Goal: Transaction & Acquisition: Purchase product/service

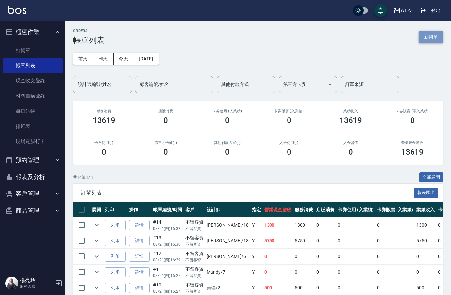
drag, startPoint x: 427, startPoint y: 39, endPoint x: 422, endPoint y: 42, distance: 5.7
click at [426, 39] on button "新開單" at bounding box center [431, 37] width 24 height 12
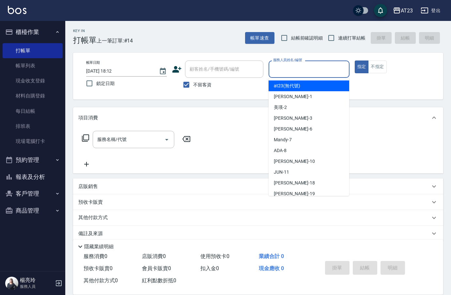
click at [311, 67] on input "服務人員姓名/編號" at bounding box center [309, 68] width 75 height 11
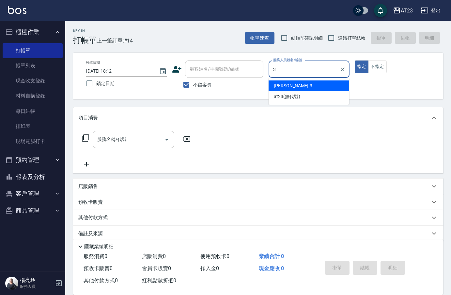
type input "[PERSON_NAME]-3"
type button "true"
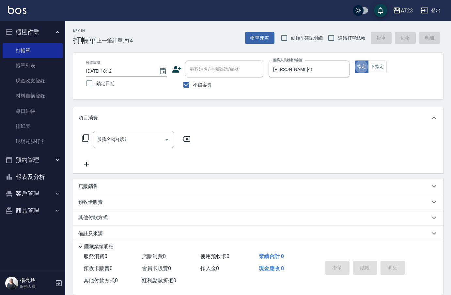
click at [81, 136] on div "服務名稱/代號 服務名稱/代號" at bounding box center [136, 139] width 116 height 17
click at [86, 141] on icon at bounding box center [85, 137] width 7 height 7
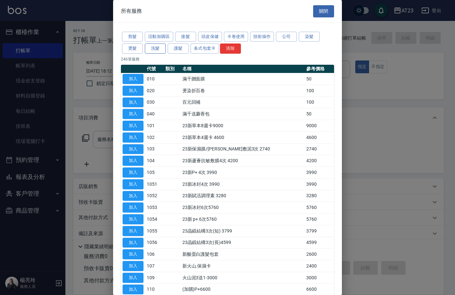
click at [160, 48] on button "洗髮" at bounding box center [155, 48] width 21 height 10
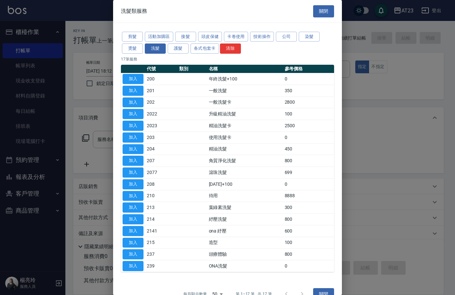
drag, startPoint x: 130, startPoint y: 171, endPoint x: 166, endPoint y: 176, distance: 36.2
click at [131, 172] on button "加入" at bounding box center [132, 172] width 21 height 10
type input "滾珠洗髮(2077)"
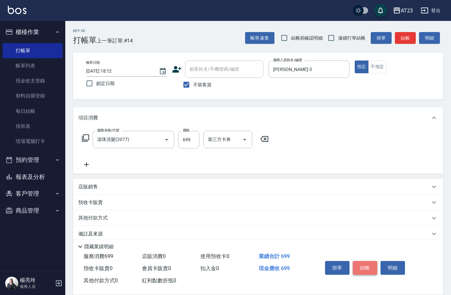
click at [372, 264] on button "結帳" at bounding box center [365, 268] width 24 height 14
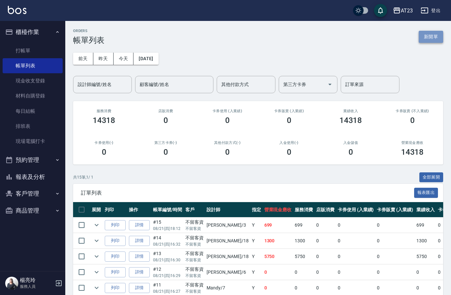
click at [434, 41] on button "新開單" at bounding box center [431, 37] width 24 height 12
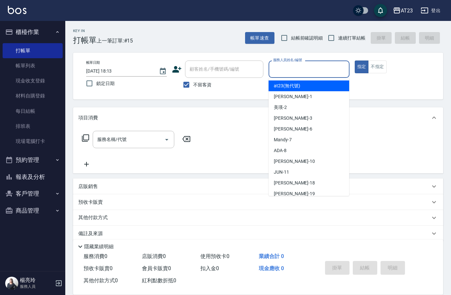
click at [317, 70] on input "服務人員姓名/編號" at bounding box center [309, 68] width 75 height 11
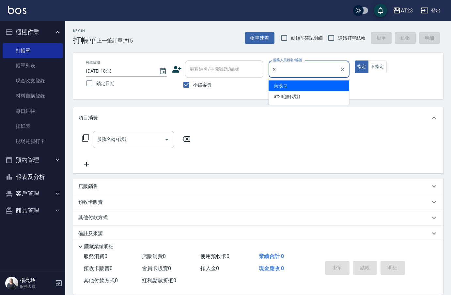
type input "美瑛-2"
type button "true"
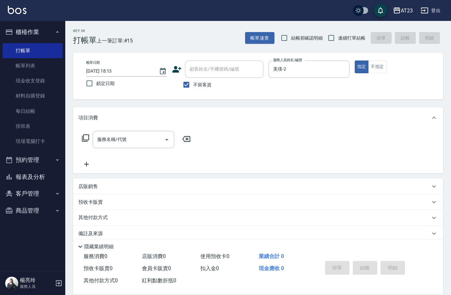
click at [85, 141] on icon at bounding box center [85, 137] width 7 height 7
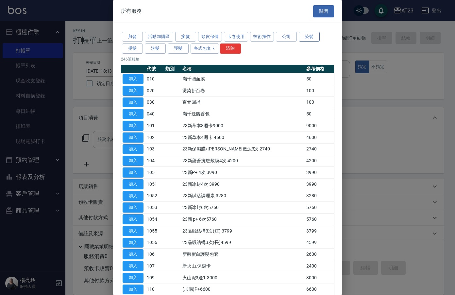
click at [304, 34] on button "染髮" at bounding box center [309, 37] width 21 height 10
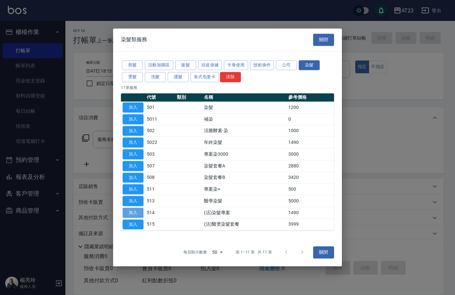
click at [127, 212] on button "加入" at bounding box center [132, 212] width 21 height 10
type input "(活)染髮專案(514)"
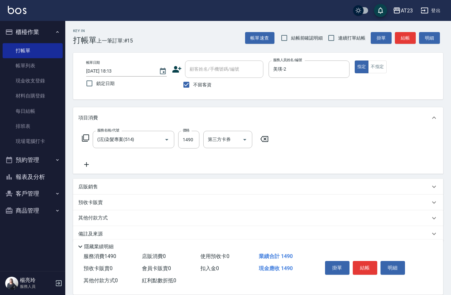
click at [86, 138] on icon at bounding box center [86, 138] width 8 height 8
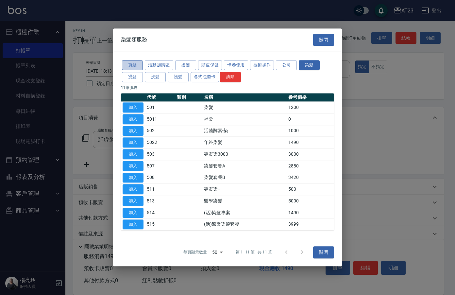
click at [139, 65] on button "剪髮" at bounding box center [132, 65] width 21 height 10
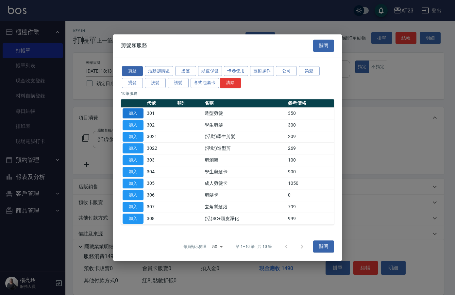
click at [139, 114] on button "加入" at bounding box center [132, 113] width 21 height 10
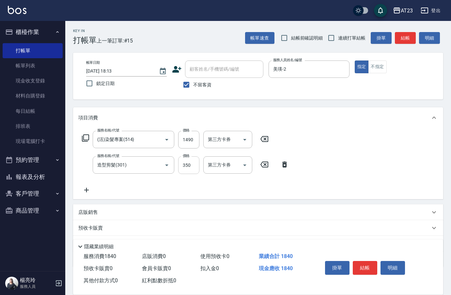
click at [195, 165] on input "350" at bounding box center [188, 165] width 21 height 18
type input "500"
click at [316, 161] on div "服務名稱/代號 (活)染髮專案(514) 服務名稱/代號 價格 1490 價格 第三方卡券 第三方卡券 服務名稱/代號 造型剪髮(301) 服務名稱/代號 價…" at bounding box center [258, 163] width 370 height 71
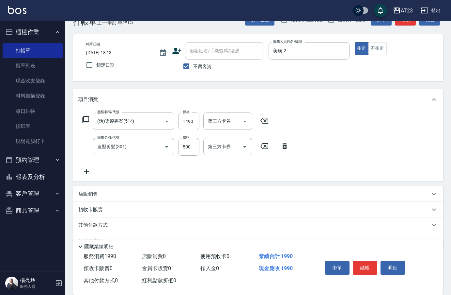
scroll to position [35, 0]
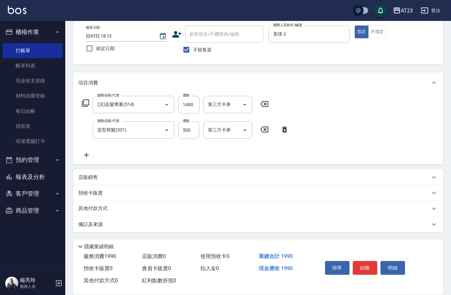
click at [109, 209] on p "其他付款方式" at bounding box center [94, 208] width 33 height 7
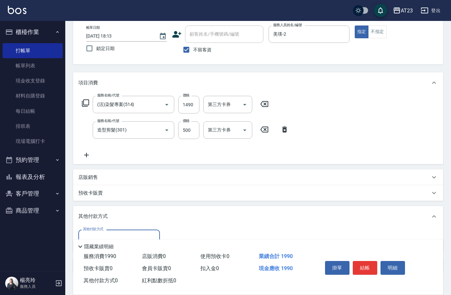
scroll to position [76, 0]
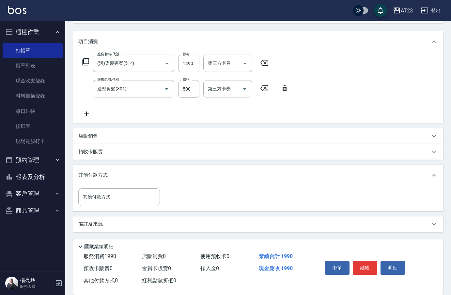
click at [436, 174] on icon at bounding box center [434, 175] width 8 height 8
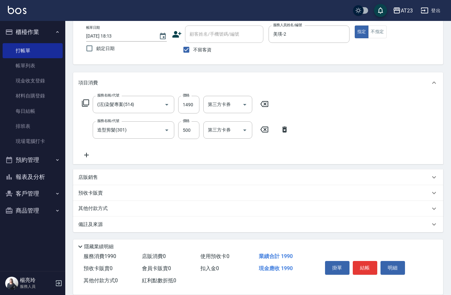
scroll to position [35, 0]
click at [90, 207] on p "其他付款方式" at bounding box center [94, 208] width 33 height 7
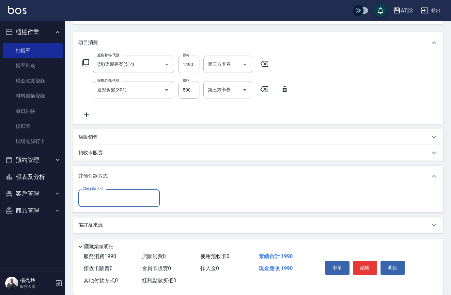
scroll to position [76, 0]
click at [139, 192] on input "其他付款方式" at bounding box center [119, 196] width 76 height 11
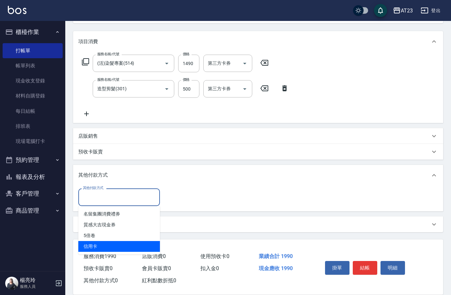
click at [101, 245] on span "信用卡" at bounding box center [119, 246] width 82 height 11
type input "信用卡"
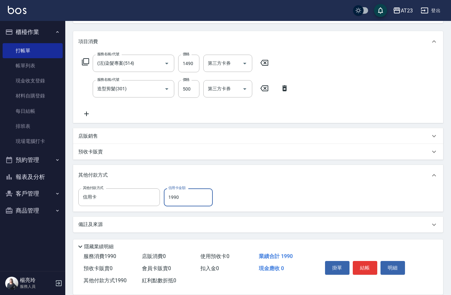
type input "1990"
click at [290, 182] on div "其他付款方式" at bounding box center [258, 175] width 370 height 21
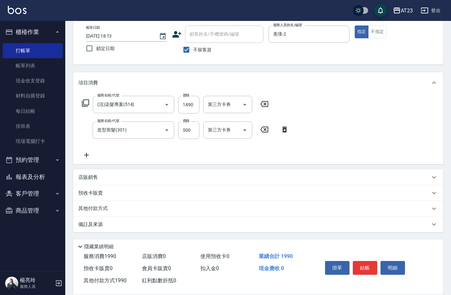
scroll to position [35, 0]
click at [365, 268] on button "結帳" at bounding box center [365, 268] width 24 height 14
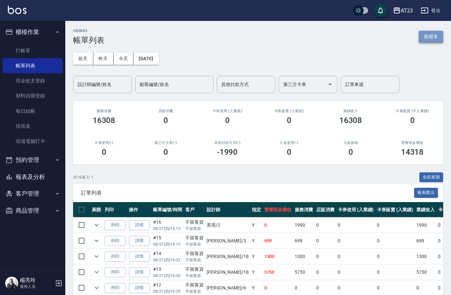
click at [428, 38] on button "新開單" at bounding box center [431, 37] width 24 height 12
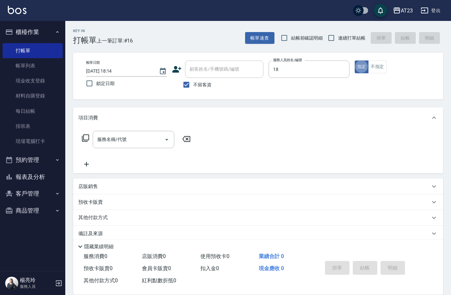
type input "[PERSON_NAME]-18"
type button "true"
click at [86, 140] on icon at bounding box center [86, 138] width 8 height 8
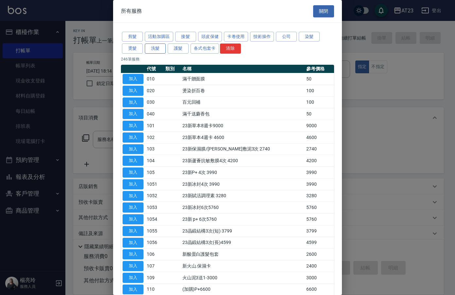
click at [156, 48] on button "洗髮" at bounding box center [155, 48] width 21 height 10
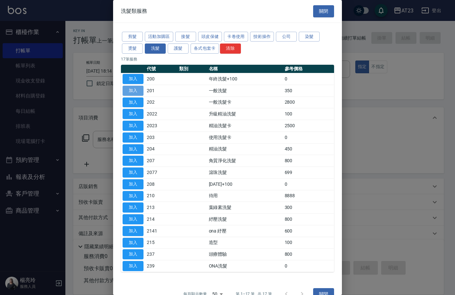
click at [138, 91] on button "加入" at bounding box center [132, 91] width 21 height 10
type input "一般洗髮(201)"
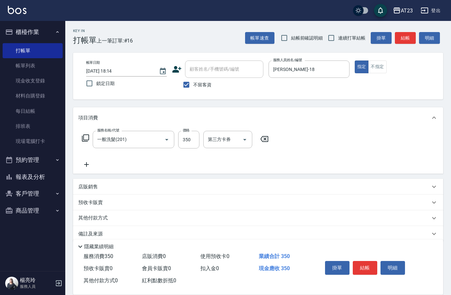
click at [85, 139] on icon at bounding box center [86, 138] width 8 height 8
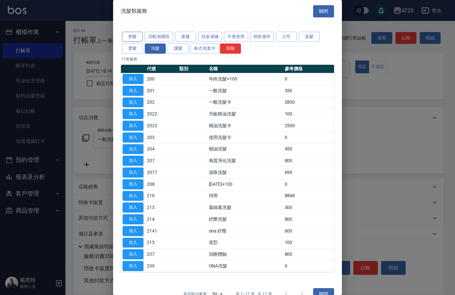
click at [132, 37] on button "剪髮" at bounding box center [132, 37] width 21 height 10
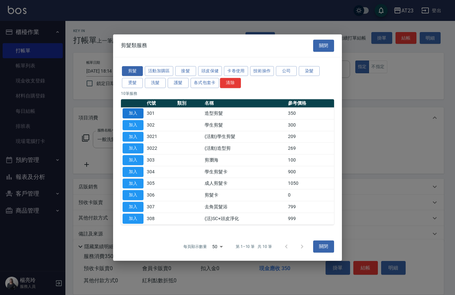
click at [126, 114] on button "加入" at bounding box center [132, 113] width 21 height 10
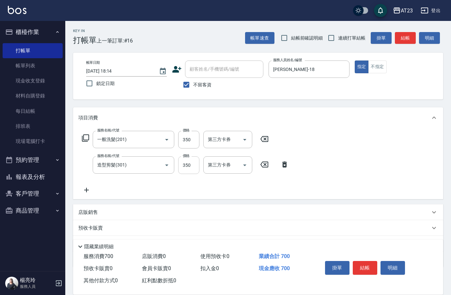
click at [190, 164] on input "350" at bounding box center [188, 165] width 21 height 18
type input "550"
click at [369, 184] on div "服務名稱/代號 一般洗髮(201) 服務名稱/代號 價格 350 價格 第三方卡券 第三方卡券 服務名稱/代號 造型剪髮(301) 服務名稱/代號 價格 55…" at bounding box center [258, 163] width 370 height 71
click at [82, 136] on icon at bounding box center [86, 138] width 8 height 8
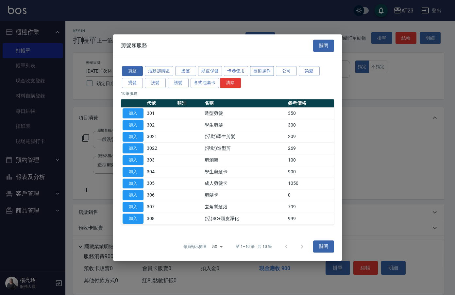
click at [254, 70] on button "技術操作" at bounding box center [262, 71] width 24 height 10
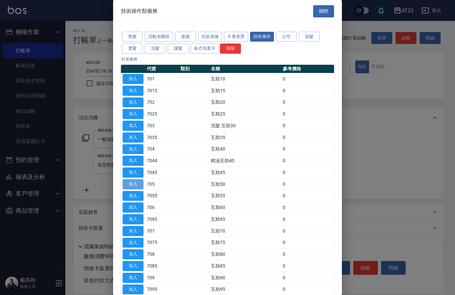
click at [130, 183] on button "加入" at bounding box center [132, 184] width 21 height 10
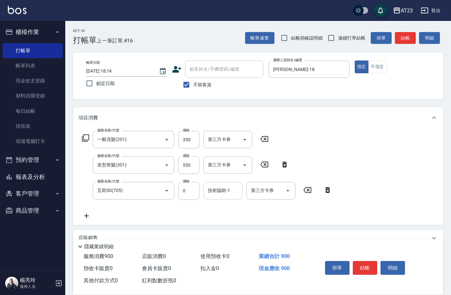
click at [232, 193] on input "技術協助-1" at bounding box center [222, 190] width 33 height 11
type input "棒棒-20"
click at [362, 143] on div "服務名稱/代號 一般洗髮(201) 服務名稱/代號 價格 350 價格 第三方卡券 第三方卡券 服務名稱/代號 造型剪髮(301) 服務名稱/代號 價格 55…" at bounding box center [258, 176] width 370 height 96
click at [368, 267] on button "結帳" at bounding box center [365, 268] width 24 height 14
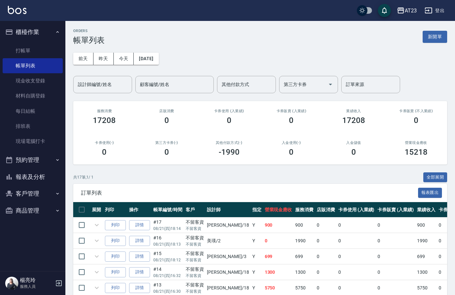
click at [432, 38] on button "新開單" at bounding box center [434, 37] width 24 height 12
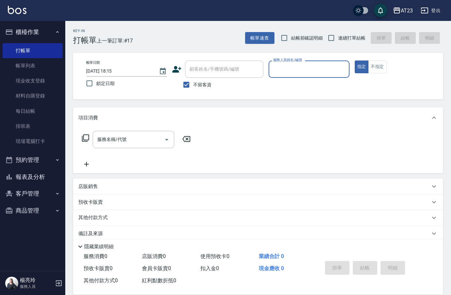
click at [303, 68] on input "服務人員姓名/編號" at bounding box center [309, 68] width 75 height 11
type input "[PERSON_NAME]-18"
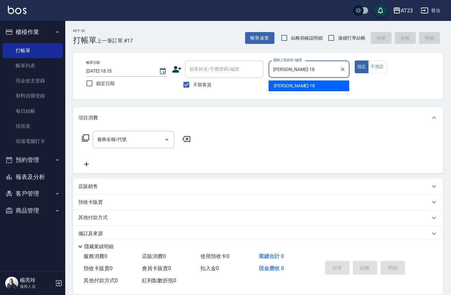
type button "true"
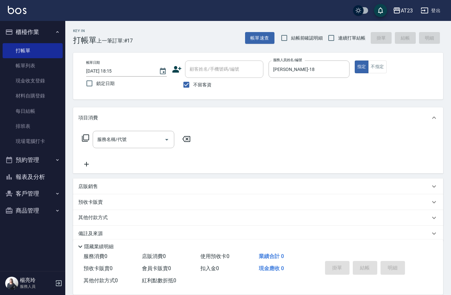
click at [86, 136] on icon at bounding box center [86, 138] width 8 height 8
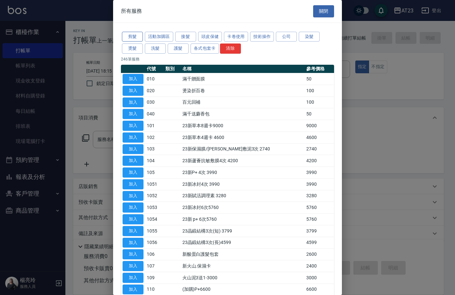
click at [134, 38] on button "剪髮" at bounding box center [132, 37] width 21 height 10
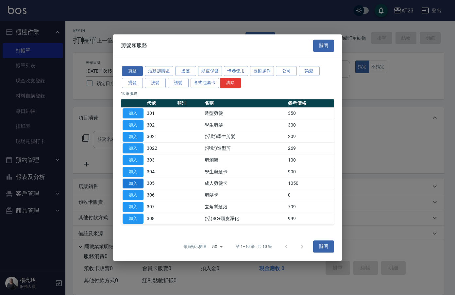
click at [138, 185] on button "加入" at bounding box center [132, 183] width 21 height 10
type input "成人剪髮卡(305)"
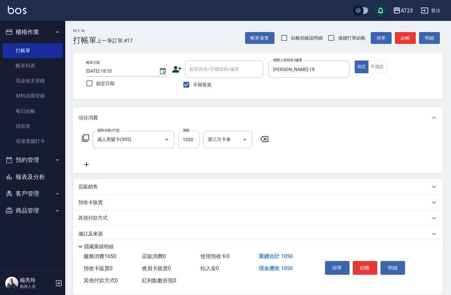
click at [191, 138] on input "1050" at bounding box center [188, 140] width 21 height 18
type input "2000"
click at [297, 123] on div "項目消費" at bounding box center [258, 117] width 370 height 21
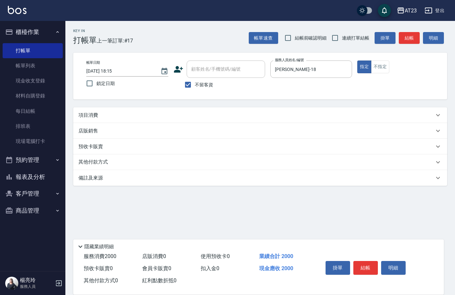
click at [153, 114] on div "項目消費" at bounding box center [255, 115] width 355 height 7
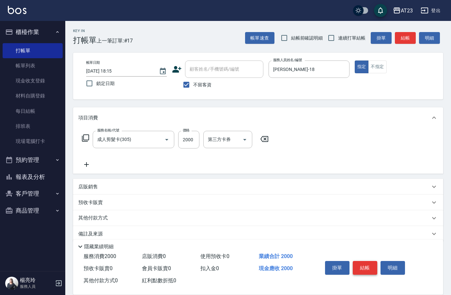
click at [360, 263] on button "結帳" at bounding box center [365, 268] width 24 height 14
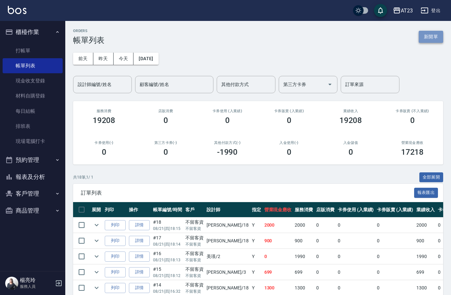
click at [425, 37] on button "新開單" at bounding box center [431, 37] width 24 height 12
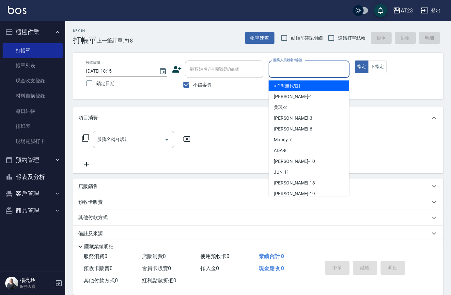
click at [292, 67] on input "服務人員姓名/編號" at bounding box center [309, 68] width 75 height 11
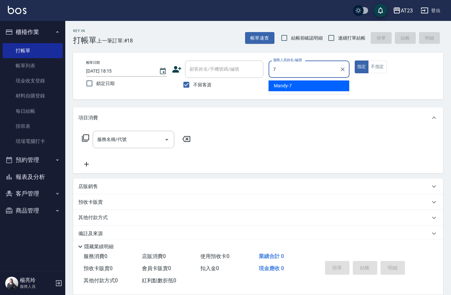
type input "Mandy-7"
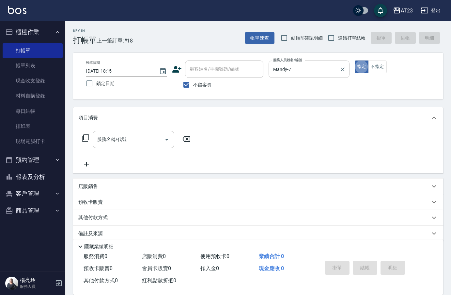
type button "true"
click at [82, 138] on icon at bounding box center [86, 138] width 8 height 8
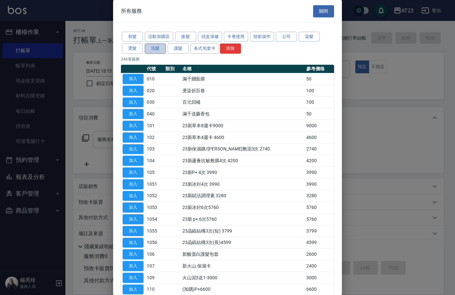
click at [149, 48] on button "洗髮" at bounding box center [155, 48] width 21 height 10
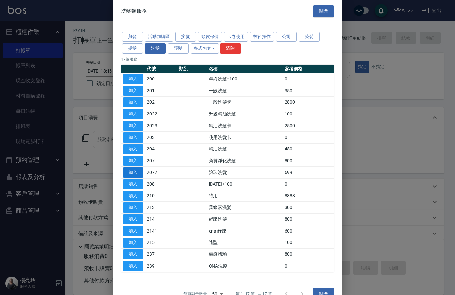
click at [138, 169] on button "加入" at bounding box center [132, 172] width 21 height 10
type input "滾珠洗髮(2077)"
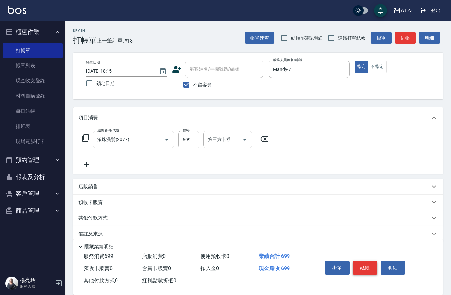
click at [356, 261] on button "結帳" at bounding box center [365, 268] width 24 height 14
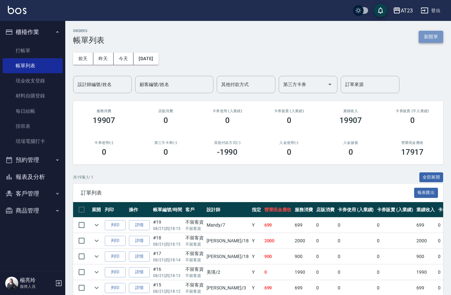
click at [425, 39] on button "新開單" at bounding box center [431, 37] width 24 height 12
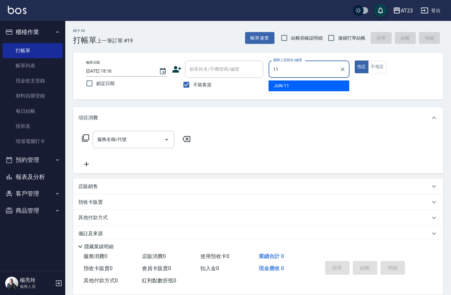
type input "JUN-11"
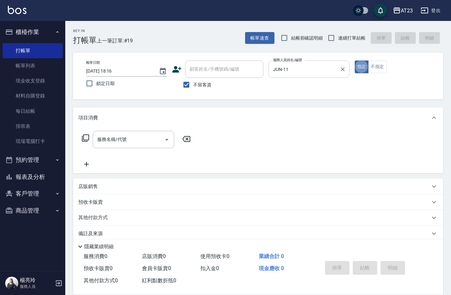
type button "true"
click at [85, 140] on icon at bounding box center [85, 137] width 7 height 7
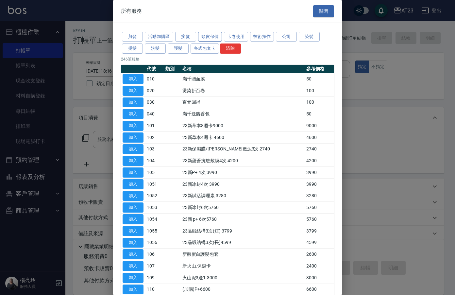
click at [207, 37] on button "頭皮保健" at bounding box center [210, 37] width 24 height 10
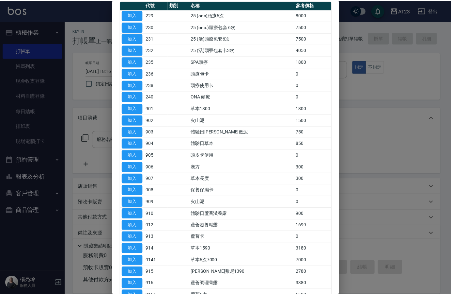
scroll to position [65, 0]
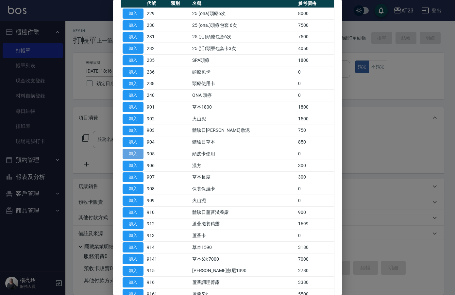
click at [138, 155] on button "加入" at bounding box center [132, 154] width 21 height 10
type input "頭皮卡使用(905)"
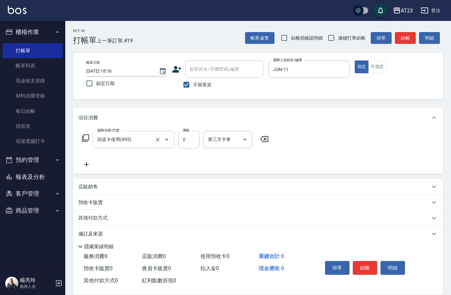
click at [127, 134] on input "頭皮卡使用(905)" at bounding box center [124, 139] width 57 height 11
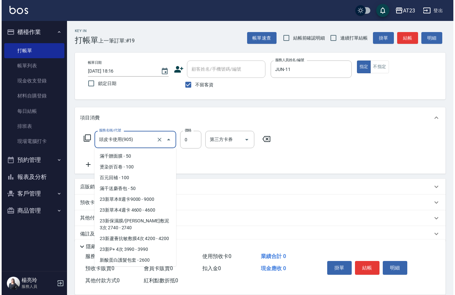
scroll to position [1752, 0]
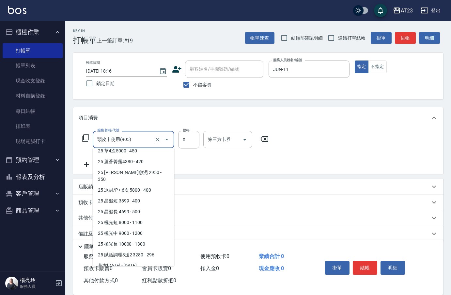
click at [167, 140] on icon "Close" at bounding box center [166, 139] width 3 height 2
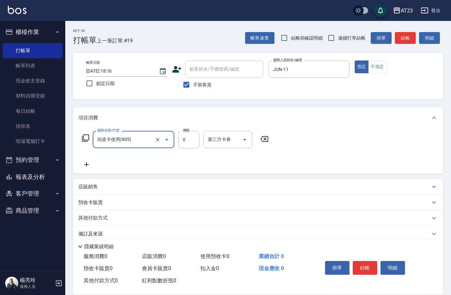
click at [88, 139] on icon at bounding box center [86, 138] width 8 height 8
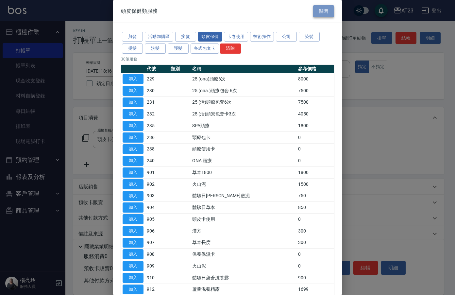
click at [316, 12] on button "關閉" at bounding box center [323, 11] width 21 height 12
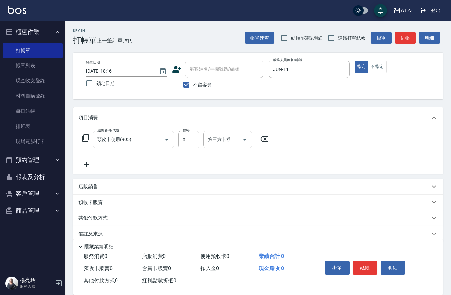
click at [266, 140] on icon at bounding box center [265, 139] width 8 height 6
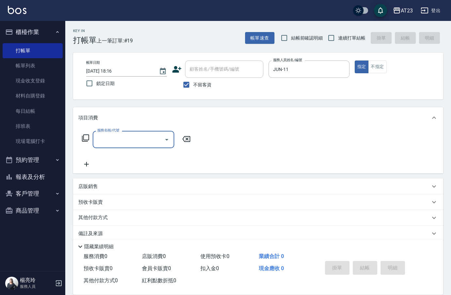
click at [84, 139] on icon at bounding box center [86, 138] width 8 height 8
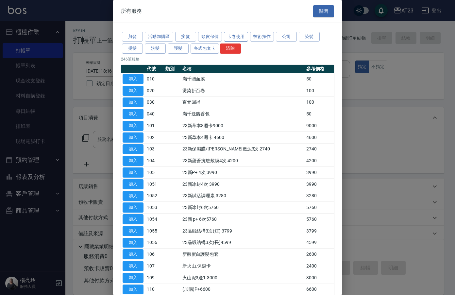
click at [234, 37] on button "卡卷使用" at bounding box center [236, 37] width 24 height 10
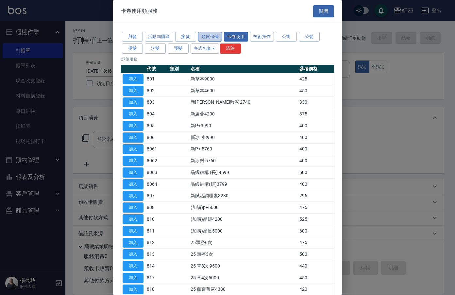
click at [216, 36] on button "頭皮保健" at bounding box center [210, 37] width 24 height 10
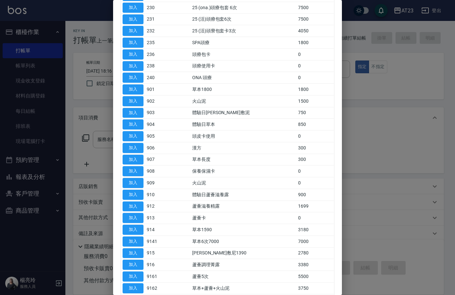
scroll to position [98, 0]
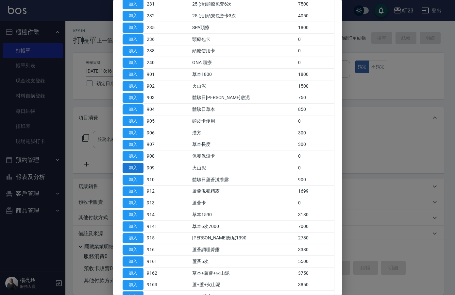
click at [135, 167] on button "加入" at bounding box center [132, 168] width 21 height 10
type input "火山泥(909)"
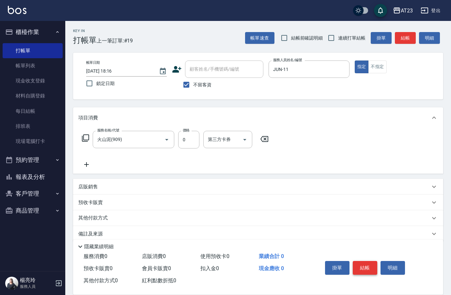
click at [369, 265] on button "結帳" at bounding box center [365, 268] width 24 height 14
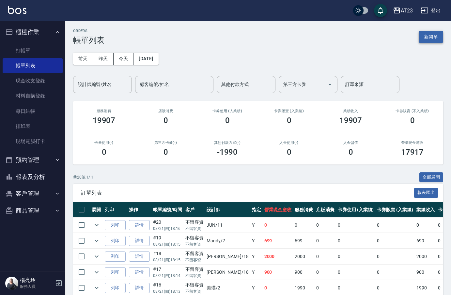
click at [428, 39] on button "新開單" at bounding box center [431, 37] width 24 height 12
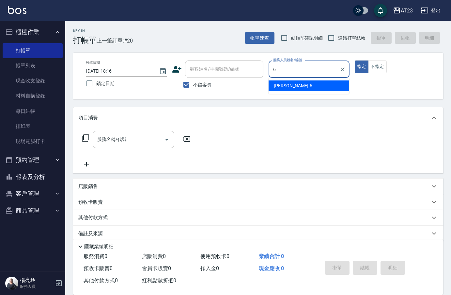
type input "Joann-6"
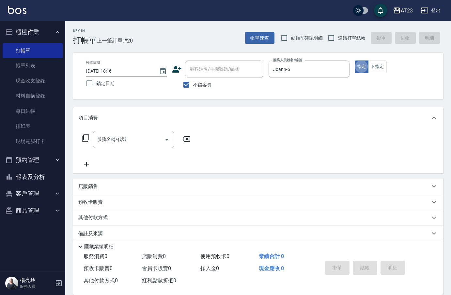
type button "true"
click at [83, 141] on icon at bounding box center [85, 137] width 7 height 7
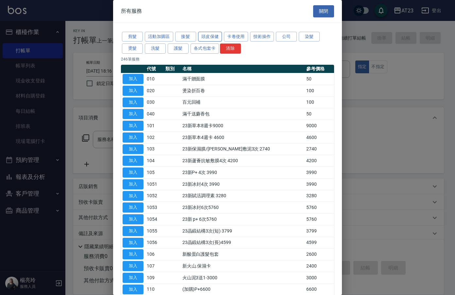
click at [207, 34] on button "頭皮保健" at bounding box center [210, 37] width 24 height 10
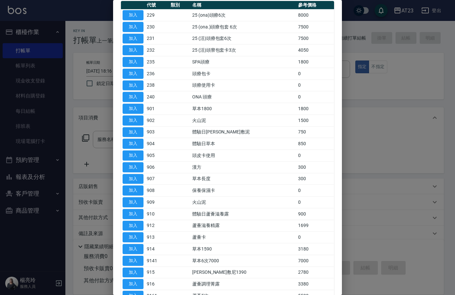
scroll to position [65, 0]
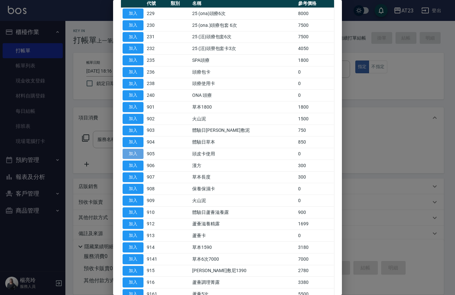
click at [129, 153] on button "加入" at bounding box center [132, 154] width 21 height 10
type input "頭皮卡使用(905)"
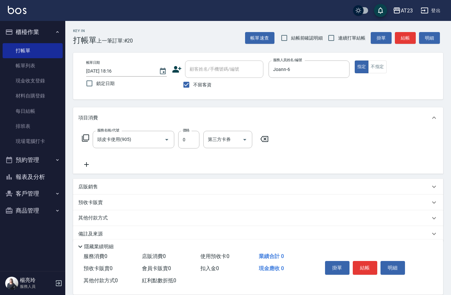
click at [88, 140] on icon at bounding box center [86, 138] width 8 height 8
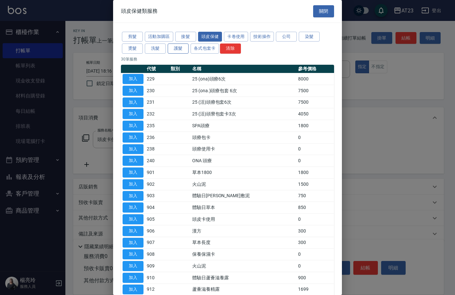
click at [173, 47] on button "護髮" at bounding box center [178, 48] width 21 height 10
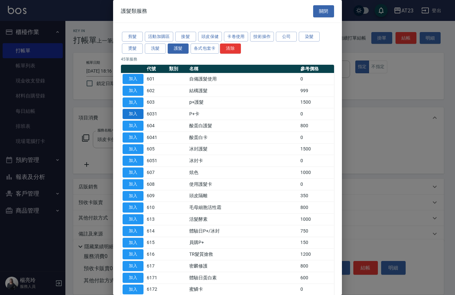
click at [139, 115] on button "加入" at bounding box center [132, 114] width 21 height 10
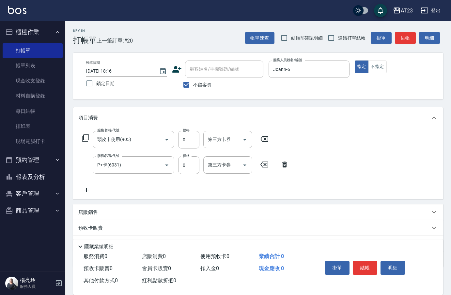
click at [87, 138] on icon at bounding box center [86, 138] width 8 height 8
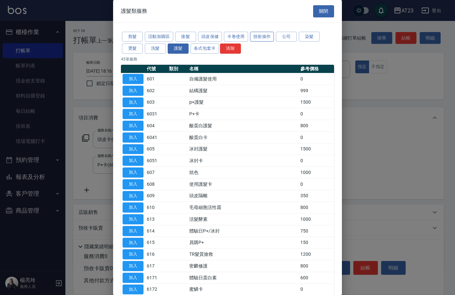
click at [257, 37] on button "技術操作" at bounding box center [262, 37] width 24 height 10
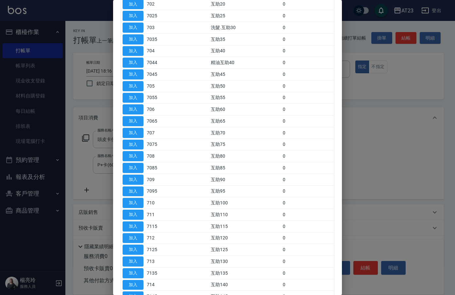
scroll to position [0, 0]
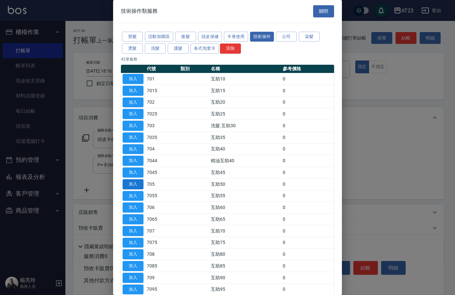
click at [139, 182] on button "加入" at bounding box center [132, 184] width 21 height 10
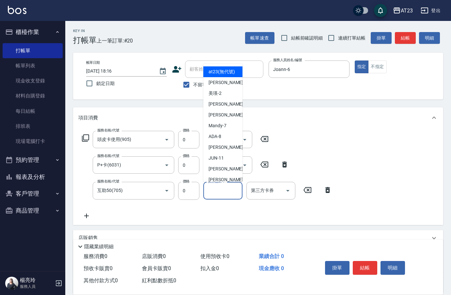
click at [231, 189] on input "技術協助-1" at bounding box center [222, 190] width 33 height 11
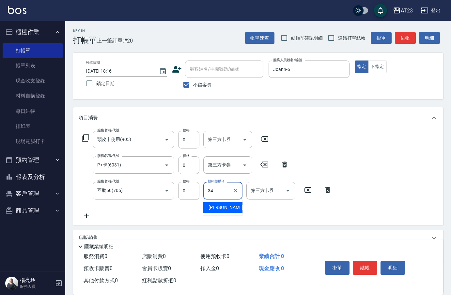
type input "[PERSON_NAME]-34"
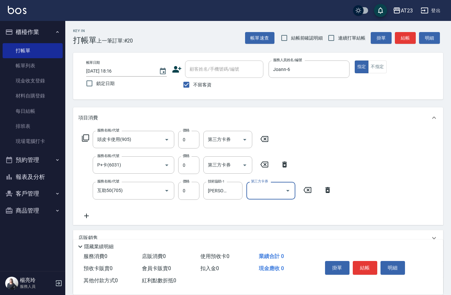
click at [85, 142] on div "服務名稱/代號 頭皮卡使用(905) 服務名稱/代號 價格 0 價格 第三方卡券 第三方卡券" at bounding box center [175, 140] width 194 height 18
click at [83, 137] on icon at bounding box center [85, 137] width 7 height 7
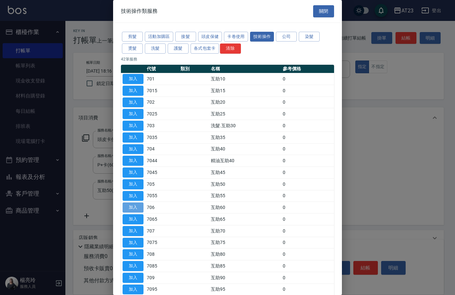
drag, startPoint x: 136, startPoint y: 208, endPoint x: 175, endPoint y: 205, distance: 40.0
click at [136, 209] on button "加入" at bounding box center [132, 207] width 21 height 10
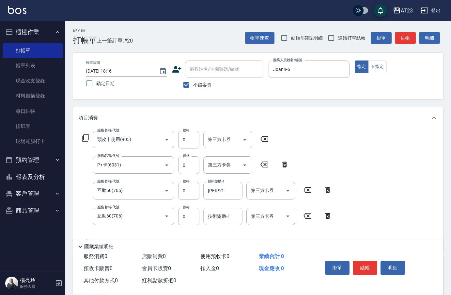
click at [220, 218] on div "技術協助-1 技術協助-1" at bounding box center [222, 215] width 39 height 17
type input "[PERSON_NAME]-34"
click at [84, 140] on icon at bounding box center [86, 138] width 8 height 8
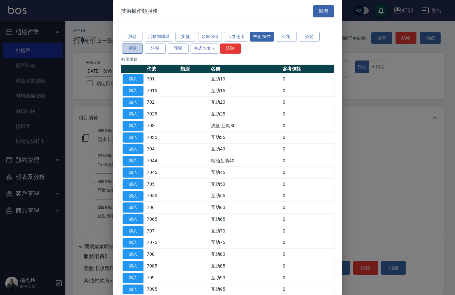
click at [137, 49] on button "燙髮" at bounding box center [132, 48] width 21 height 10
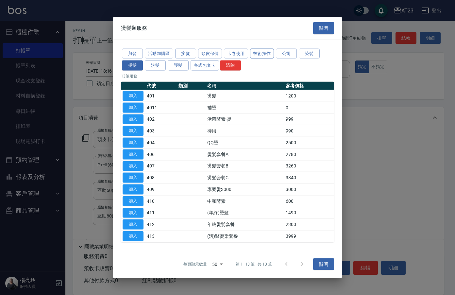
click at [257, 51] on button "技術操作" at bounding box center [262, 53] width 24 height 10
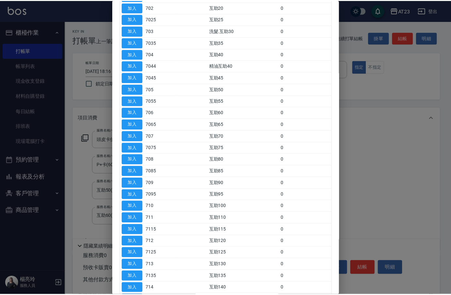
scroll to position [131, 0]
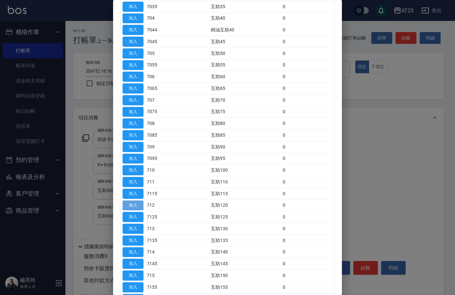
click at [139, 204] on button "加入" at bounding box center [132, 205] width 21 height 10
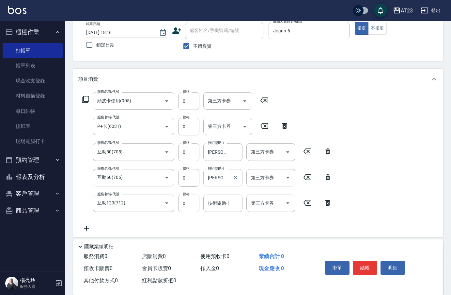
scroll to position [98, 0]
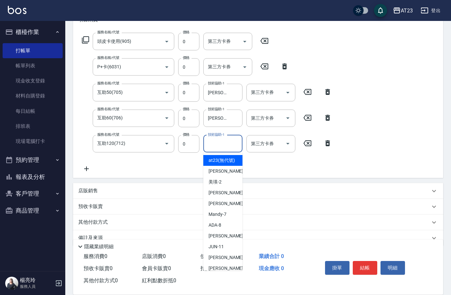
click at [224, 147] on input "技術協助-1" at bounding box center [222, 143] width 33 height 11
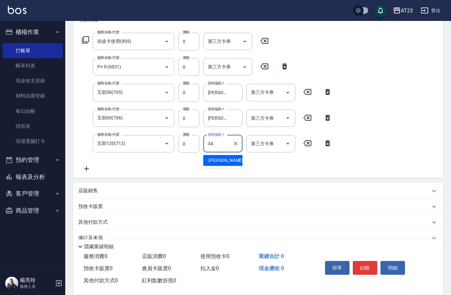
type input "[PERSON_NAME]-34"
click at [386, 140] on div "服務名稱/代號 頭皮卡使用(905) 服務名稱/代號 價格 0 價格 第三方卡券 第三方卡券 服務名稱/代號 P+卡(6031) 服務名稱/代號 價格 0 價…" at bounding box center [258, 104] width 370 height 148
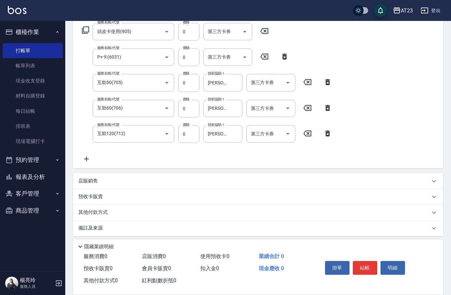
scroll to position [112, 0]
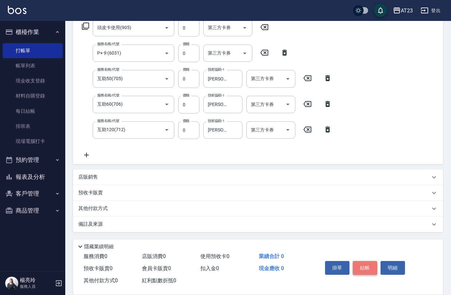
click at [365, 263] on button "結帳" at bounding box center [365, 268] width 24 height 14
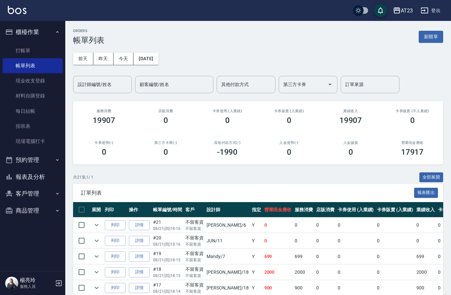
click at [424, 40] on button "新開單" at bounding box center [431, 37] width 24 height 12
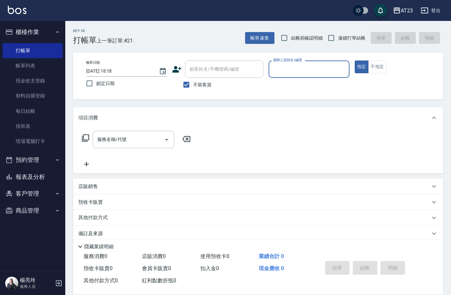
click at [321, 69] on input "服務人員姓名/編號" at bounding box center [309, 68] width 75 height 11
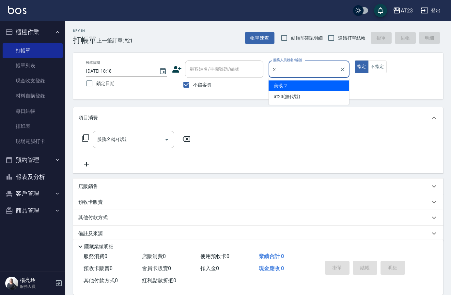
type input "美瑛-2"
type button "true"
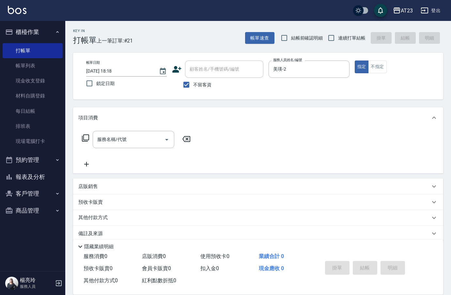
click at [86, 143] on div "服務名稱/代號 服務名稱/代號" at bounding box center [136, 139] width 116 height 17
click at [85, 141] on icon at bounding box center [85, 137] width 7 height 7
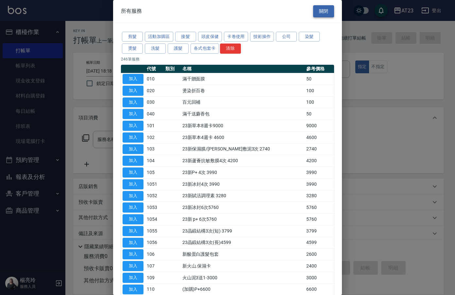
click at [317, 15] on button "關閉" at bounding box center [323, 11] width 21 height 12
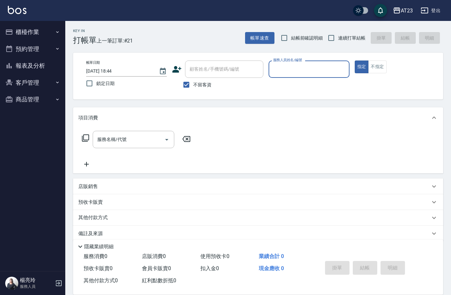
click at [41, 28] on button "櫃檯作業" at bounding box center [33, 32] width 60 height 17
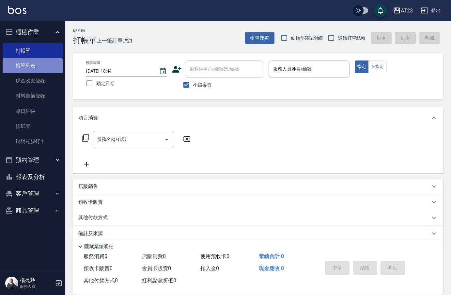
click at [36, 67] on link "帳單列表" at bounding box center [33, 65] width 60 height 15
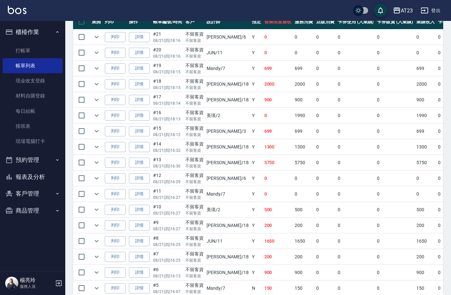
scroll to position [98, 0]
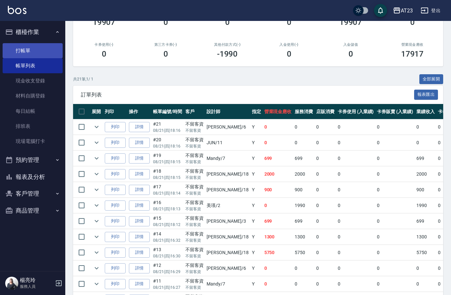
click at [30, 56] on link "打帳單" at bounding box center [33, 50] width 60 height 15
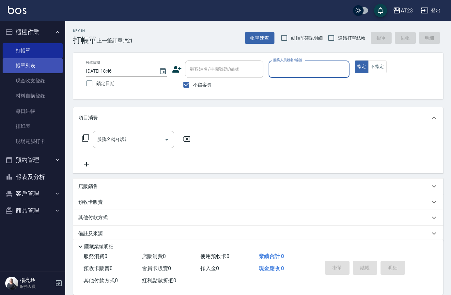
click at [42, 61] on link "帳單列表" at bounding box center [33, 65] width 60 height 15
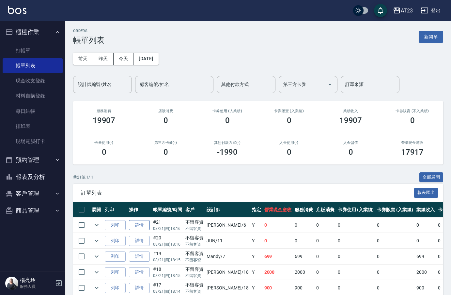
click at [142, 225] on link "詳情" at bounding box center [139, 225] width 21 height 10
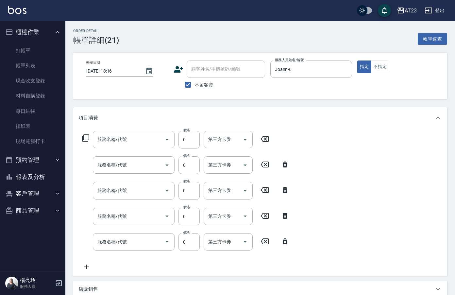
type input "[DATE] 18:16"
checkbox input "true"
type input "Joann-6"
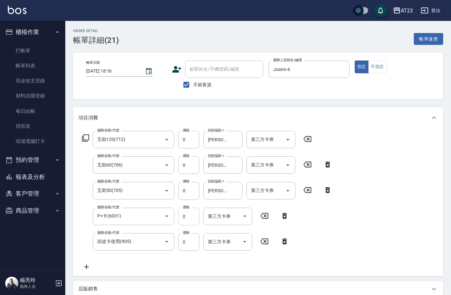
type input "互助120(712)"
type input "互助60(706)"
type input "互助50(705)"
type input "P+卡(6031)"
type input "頭皮卡使用(905)"
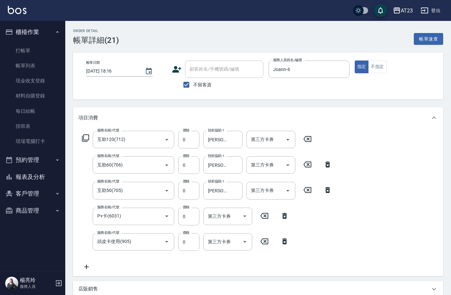
drag, startPoint x: 284, startPoint y: 219, endPoint x: 287, endPoint y: 214, distance: 5.4
click at [287, 214] on icon at bounding box center [285, 216] width 16 height 8
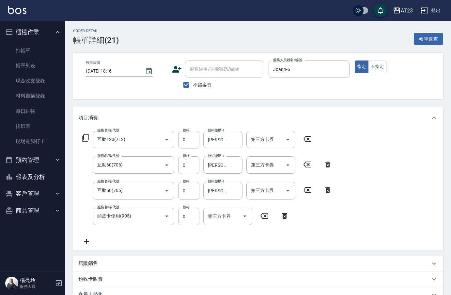
click at [326, 188] on icon at bounding box center [328, 190] width 5 height 6
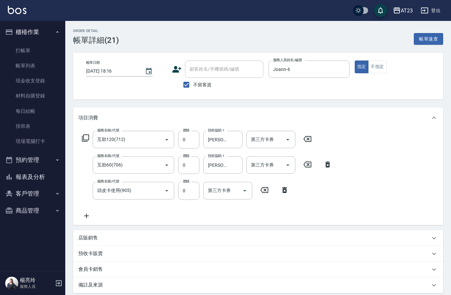
click at [323, 161] on icon at bounding box center [328, 164] width 16 height 8
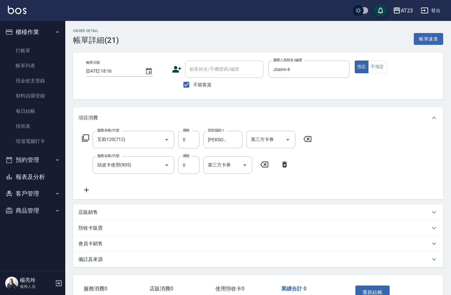
click at [308, 140] on icon at bounding box center [308, 139] width 16 height 8
click at [241, 138] on icon at bounding box center [239, 139] width 8 height 6
click at [283, 162] on icon at bounding box center [285, 164] width 5 height 6
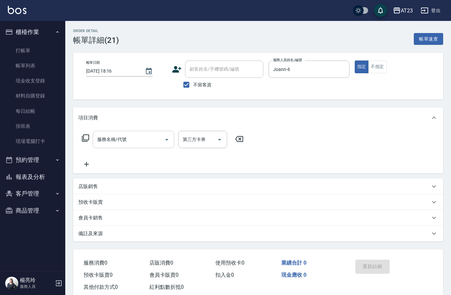
click at [156, 145] on div "服務名稱/代號" at bounding box center [134, 139] width 82 height 17
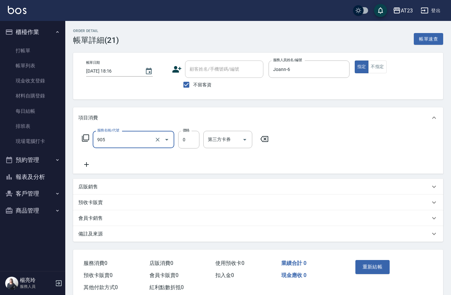
type input "頭皮卡使用(905)"
click at [86, 138] on icon at bounding box center [86, 138] width 8 height 8
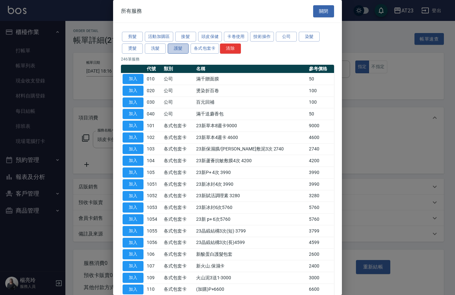
click at [178, 49] on button "護髮" at bounding box center [178, 48] width 21 height 10
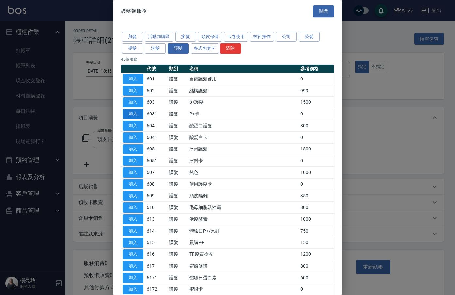
click at [130, 111] on button "加入" at bounding box center [132, 114] width 21 height 10
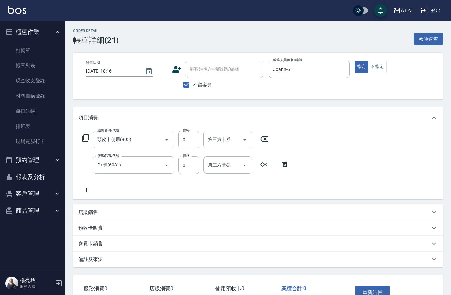
click at [85, 187] on icon at bounding box center [86, 190] width 16 height 8
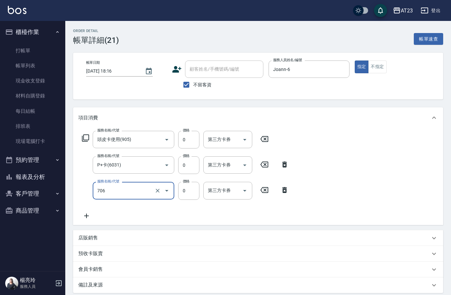
type input "互助60(706)"
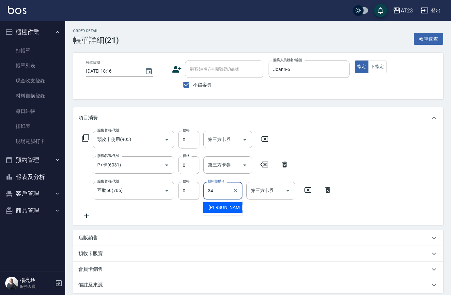
type input "[PERSON_NAME]-34"
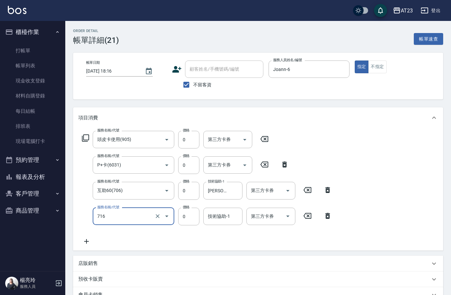
type input "互助160(716)"
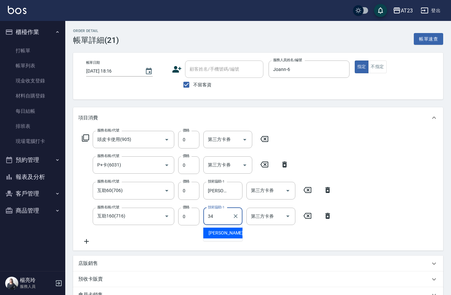
type input "[PERSON_NAME]-34"
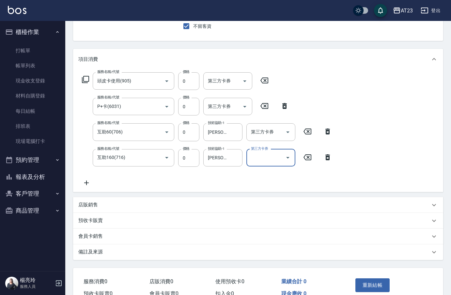
scroll to position [94, 0]
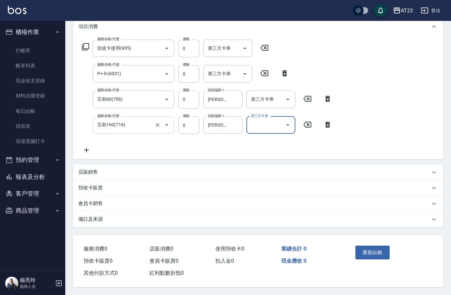
click at [132, 119] on input "互助160(716)" at bounding box center [124, 124] width 57 height 11
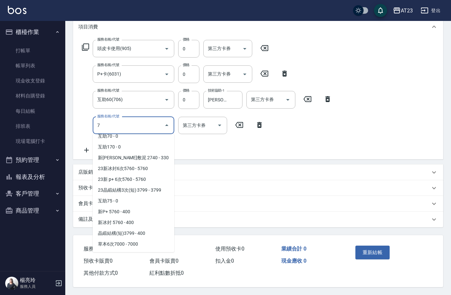
scroll to position [0, 0]
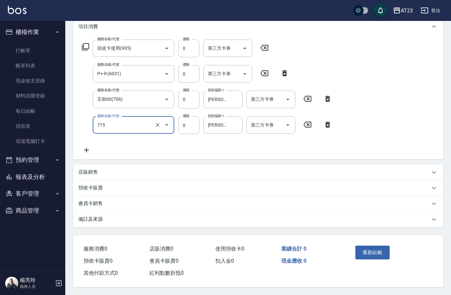
type input "互助150(715)"
drag, startPoint x: 375, startPoint y: 238, endPoint x: 368, endPoint y: 254, distance: 17.4
click at [369, 251] on div "重新結帳" at bounding box center [390, 257] width 91 height 44
click at [368, 254] on button "重新結帳" at bounding box center [373, 252] width 35 height 14
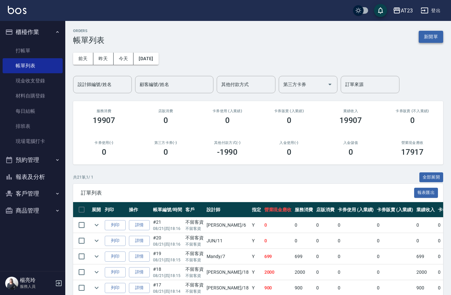
click at [422, 31] on button "新開單" at bounding box center [431, 37] width 24 height 12
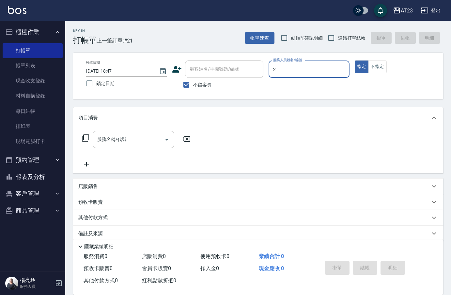
type input "美瑛-2"
type button "true"
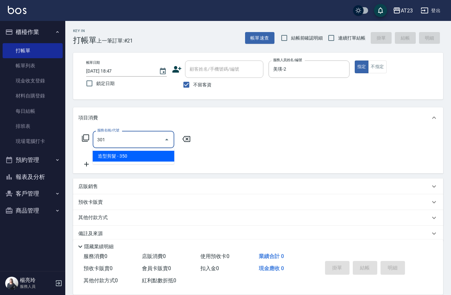
type input "造型剪髮(301)"
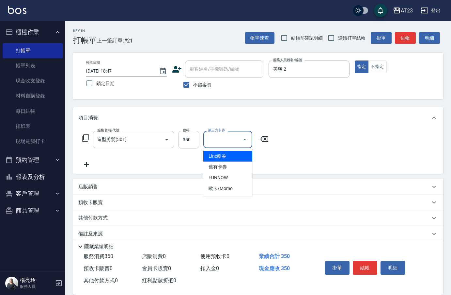
click at [184, 138] on input "350" at bounding box center [188, 140] width 21 height 18
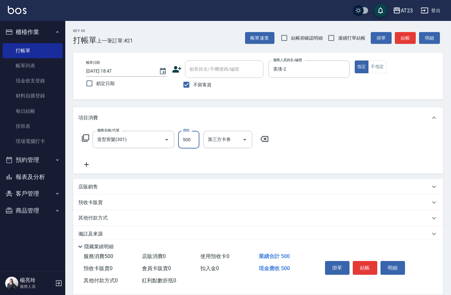
type input "500"
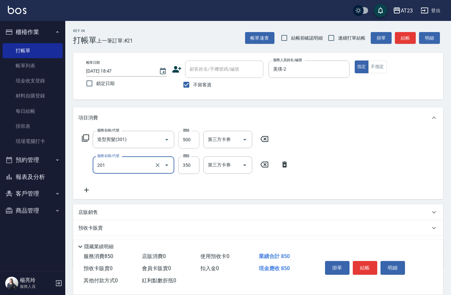
type input "一般洗髮(201)"
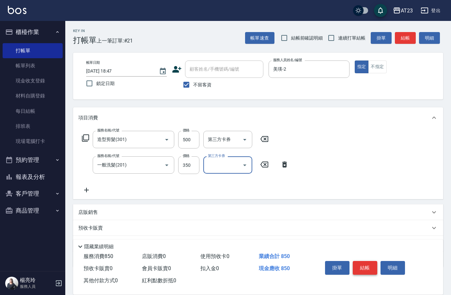
click at [370, 266] on button "結帳" at bounding box center [365, 268] width 24 height 14
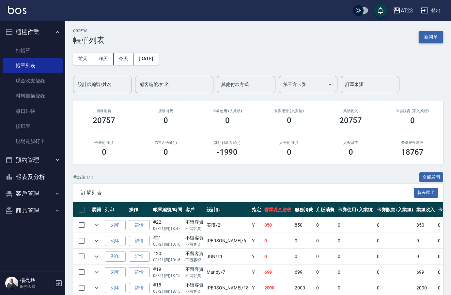
click at [432, 35] on button "新開單" at bounding box center [431, 37] width 24 height 12
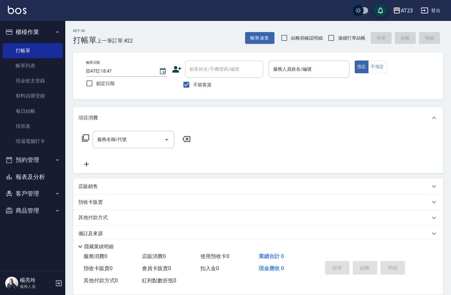
click at [322, 37] on span "結帳前確認明細" at bounding box center [307, 38] width 32 height 7
click at [291, 37] on input "結帳前確認明細" at bounding box center [285, 38] width 14 height 14
checkbox input "true"
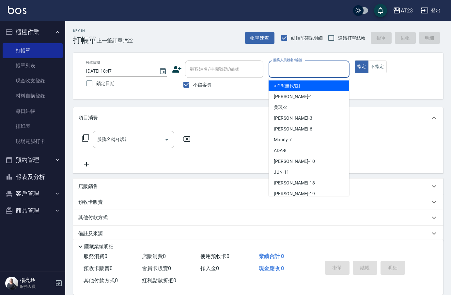
click at [276, 70] on input "服務人員姓名/編號" at bounding box center [309, 68] width 75 height 11
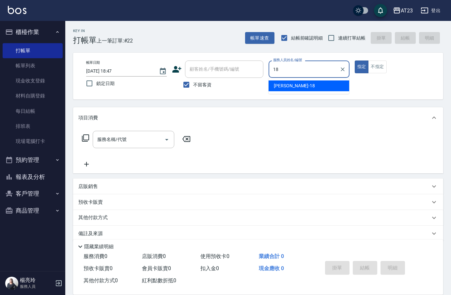
type input "[PERSON_NAME]-18"
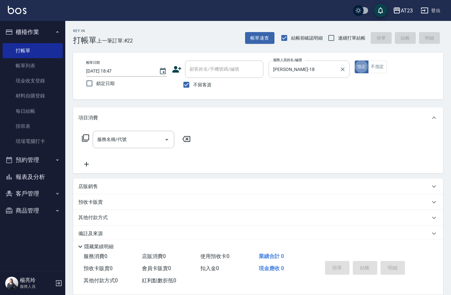
type button "true"
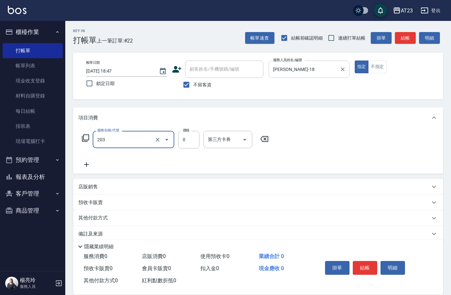
type input "使用洗髮卡(203)"
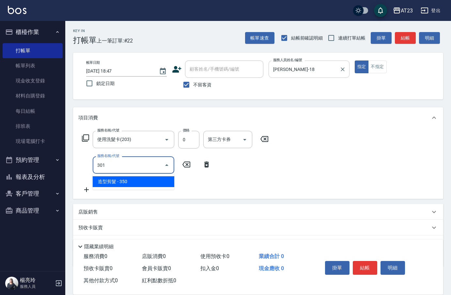
type input "造型剪髮(301)"
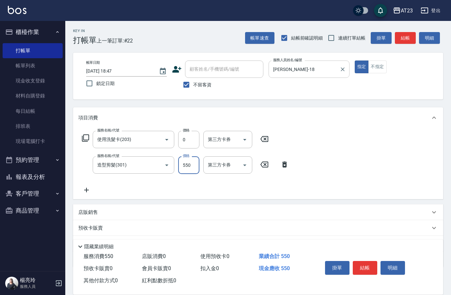
type input "550"
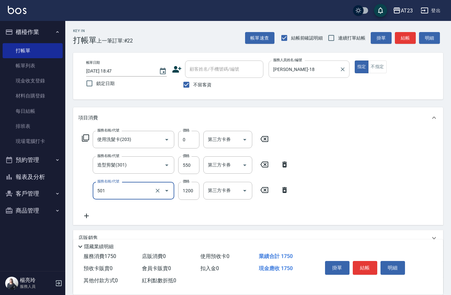
type input "染髮(501)"
click at [85, 139] on icon at bounding box center [86, 138] width 8 height 8
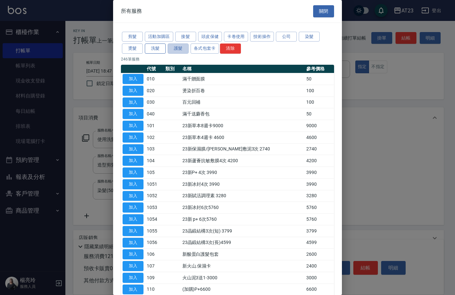
drag, startPoint x: 185, startPoint y: 45, endPoint x: 154, endPoint y: 49, distance: 31.3
click at [154, 49] on div "剪髮 活動加購區 接髮 頭皮保健 卡卷使用 技術操作 公司 染髮 燙髮 洗髮 護髮 各式包套卡 清除" at bounding box center [227, 43] width 213 height 24
click at [310, 40] on button "染髮" at bounding box center [309, 37] width 21 height 10
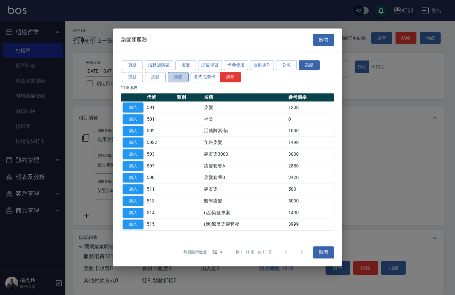
click at [181, 75] on button "護髮" at bounding box center [178, 77] width 21 height 10
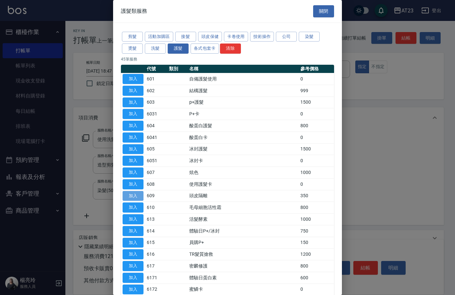
click at [127, 192] on button "加入" at bounding box center [132, 196] width 21 height 10
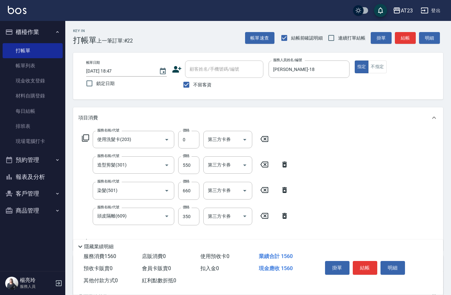
click at [88, 136] on icon at bounding box center [86, 138] width 8 height 8
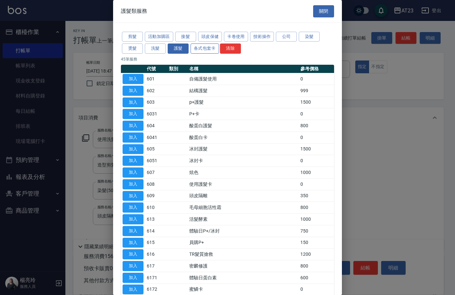
click at [213, 51] on button "各式包套卡" at bounding box center [204, 48] width 28 height 10
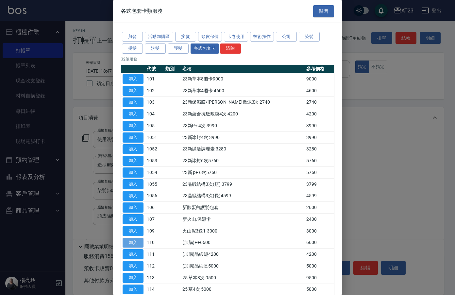
click at [137, 242] on button "加入" at bounding box center [132, 242] width 21 height 10
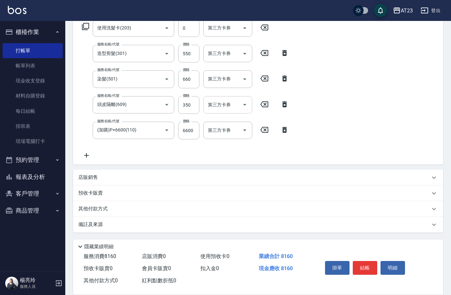
scroll to position [112, 0]
click at [192, 82] on input "660" at bounding box center [188, 79] width 21 height 18
type input "600"
click at [85, 158] on icon at bounding box center [86, 155] width 16 height 8
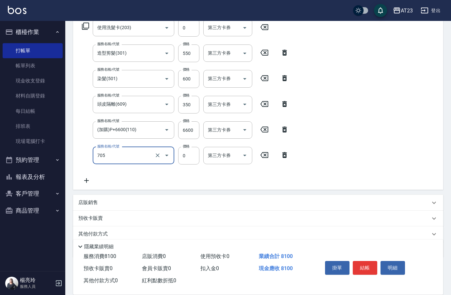
type input "互助50(705)"
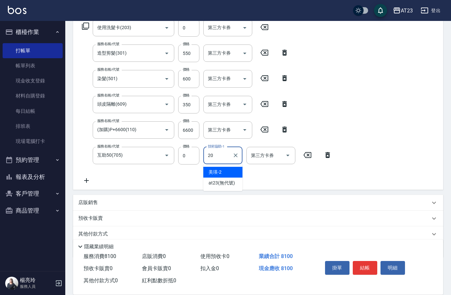
type input "棒棒-20"
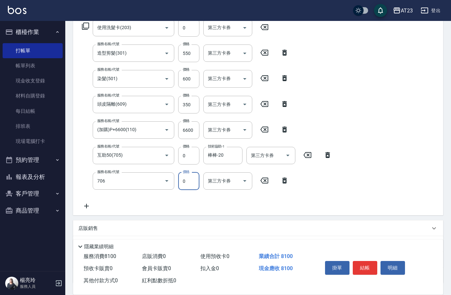
type input "互助60(706)"
type input "0"
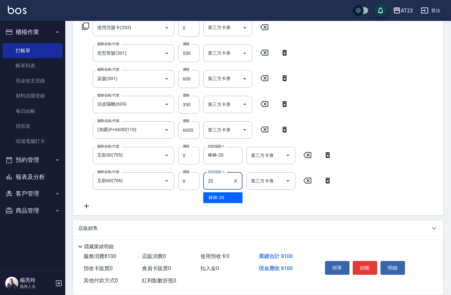
type input "棒棒-20"
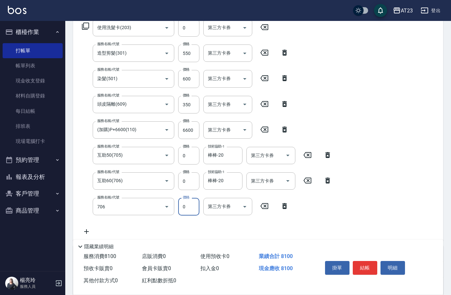
type input "互助60(706)"
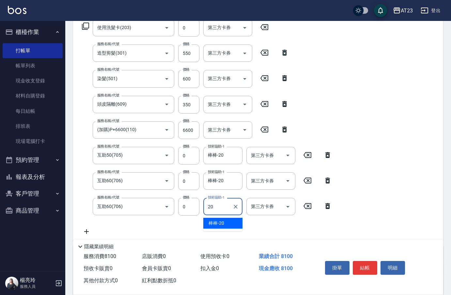
type input "棒棒-20"
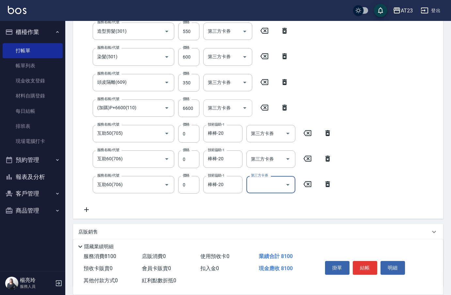
scroll to position [188, 0]
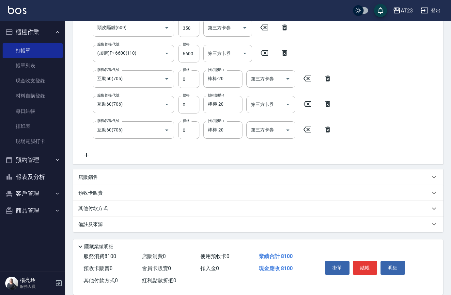
click at [105, 213] on div "其他付款方式" at bounding box center [258, 209] width 370 height 16
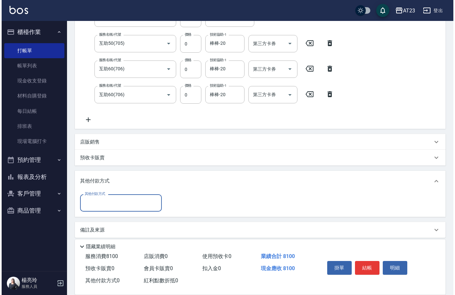
scroll to position [226, 0]
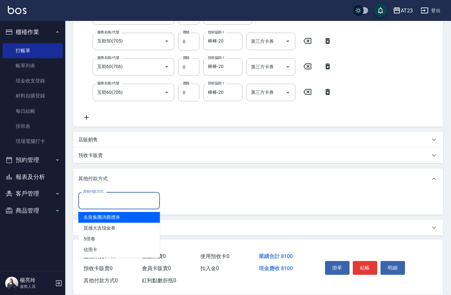
click at [111, 200] on input "其他付款方式" at bounding box center [119, 200] width 76 height 11
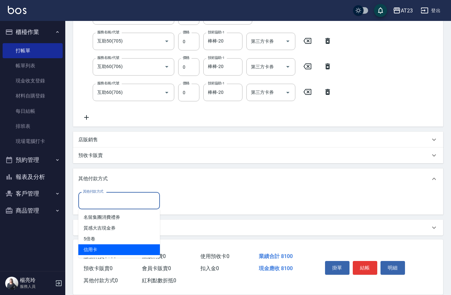
click at [121, 245] on span "信用卡" at bounding box center [119, 249] width 82 height 11
type input "信用卡"
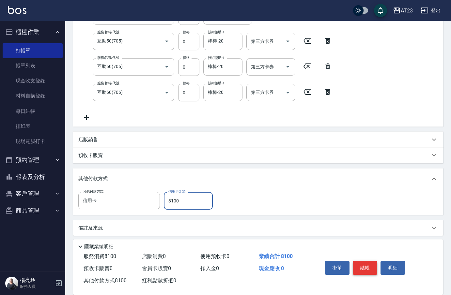
type input "8100"
click at [370, 263] on button "結帳" at bounding box center [365, 268] width 24 height 14
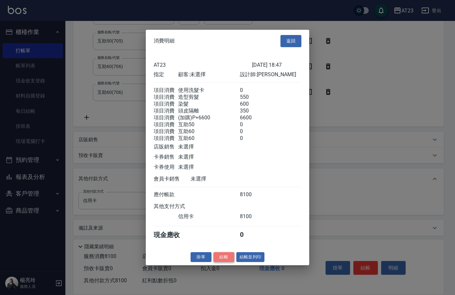
click at [223, 262] on button "結帳" at bounding box center [223, 256] width 21 height 10
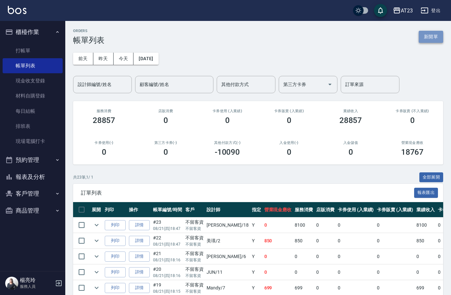
click at [430, 37] on button "新開單" at bounding box center [431, 37] width 24 height 12
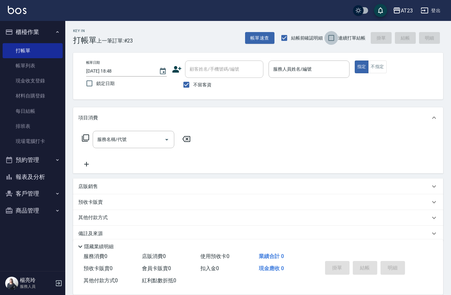
click at [328, 37] on input "連續打單結帳" at bounding box center [332, 38] width 14 height 14
checkbox input "true"
click at [311, 68] on input "服務人員姓名/編號" at bounding box center [309, 68] width 75 height 11
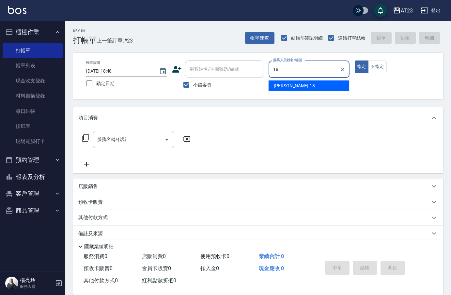
type input "[PERSON_NAME]-18"
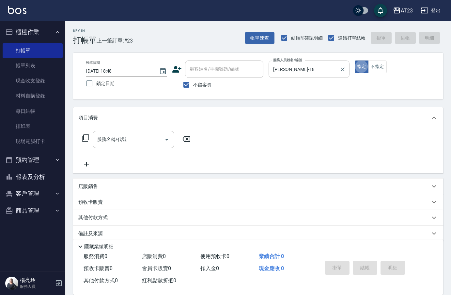
type button "true"
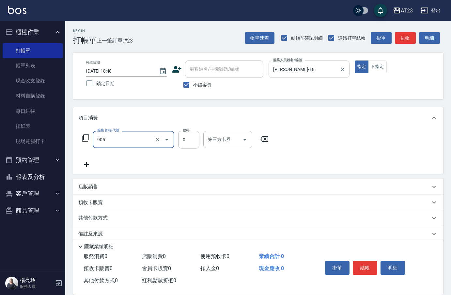
type input "頭皮卡使用(905)"
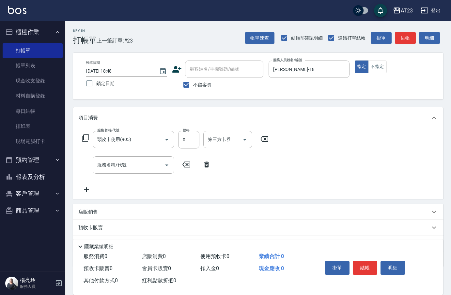
click at [83, 135] on icon at bounding box center [86, 138] width 8 height 8
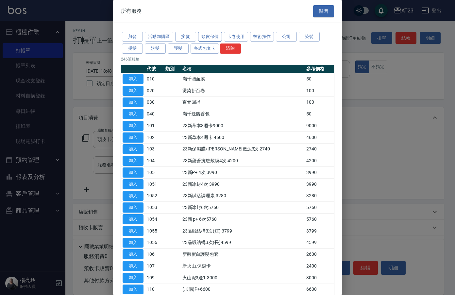
click at [211, 40] on button "頭皮保健" at bounding box center [210, 37] width 24 height 10
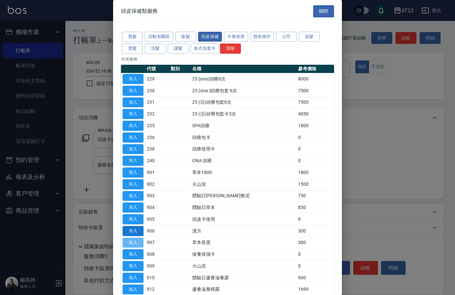
drag, startPoint x: 131, startPoint y: 240, endPoint x: 127, endPoint y: 235, distance: 5.9
click at [131, 240] on button "加入" at bounding box center [132, 242] width 21 height 10
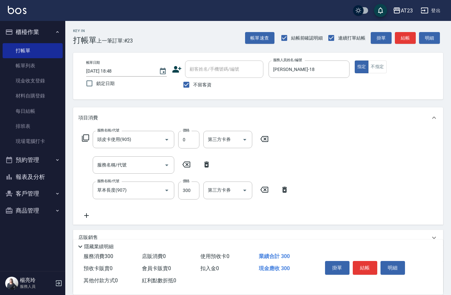
click at [205, 162] on icon at bounding box center [206, 164] width 5 height 6
type input "草本長度(907)"
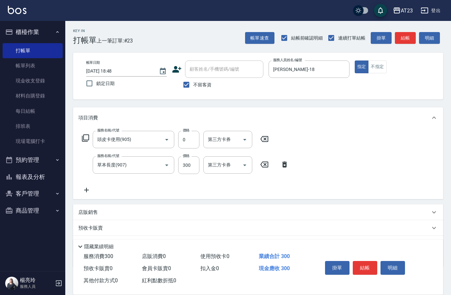
click at [84, 140] on icon at bounding box center [85, 137] width 7 height 7
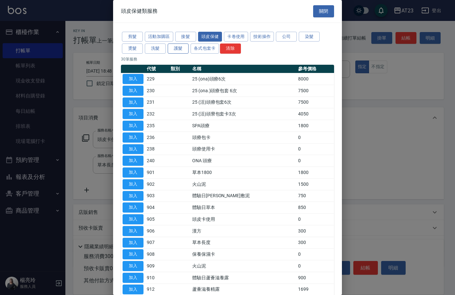
click at [177, 51] on button "護髮" at bounding box center [178, 48] width 21 height 10
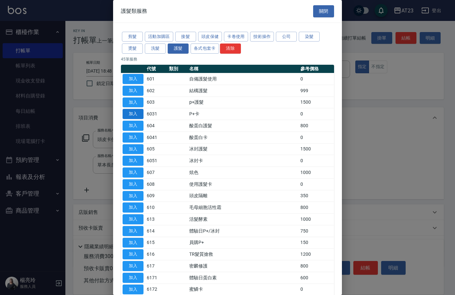
click at [129, 114] on button "加入" at bounding box center [132, 114] width 21 height 10
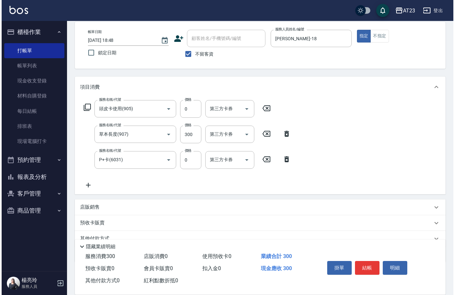
scroll to position [61, 0]
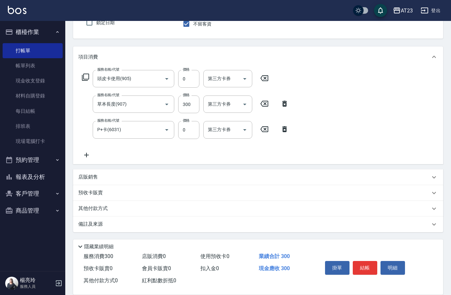
click at [89, 152] on icon at bounding box center [86, 155] width 16 height 8
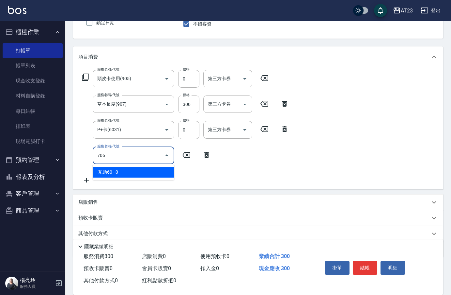
type input "互助60(706)"
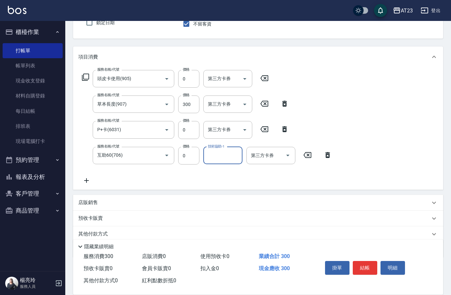
type input "3"
type input "棒棒-20"
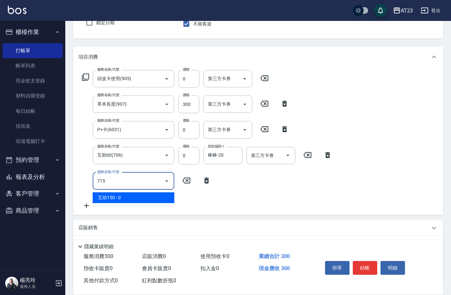
type input "互助150(715)"
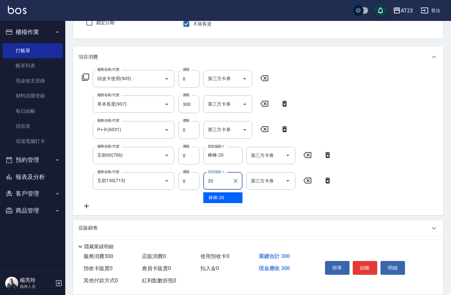
type input "棒棒-20"
click at [371, 265] on button "結帳" at bounding box center [365, 268] width 24 height 14
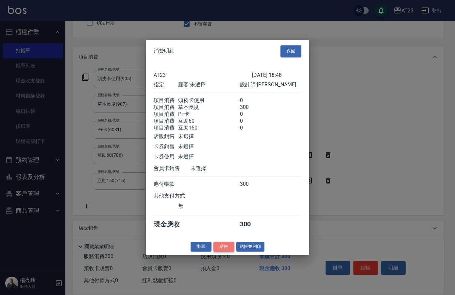
click at [219, 251] on button "結帳" at bounding box center [223, 246] width 21 height 10
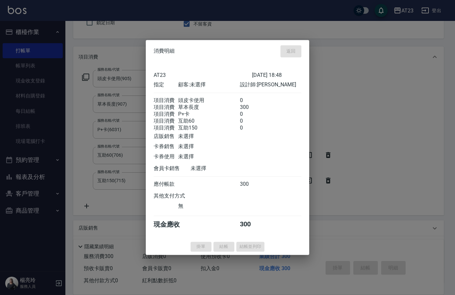
type input "2025/08/21 18:49"
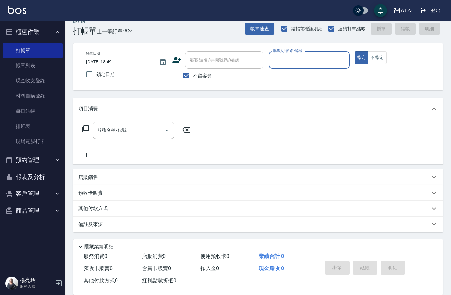
scroll to position [0, 0]
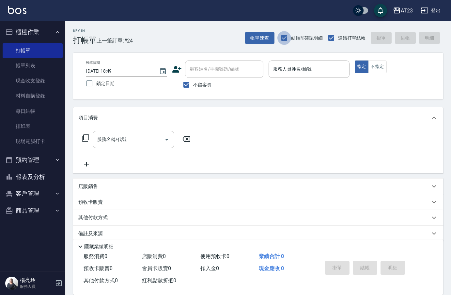
click at [279, 36] on input "結帳前確認明細" at bounding box center [285, 38] width 14 height 14
checkbox input "false"
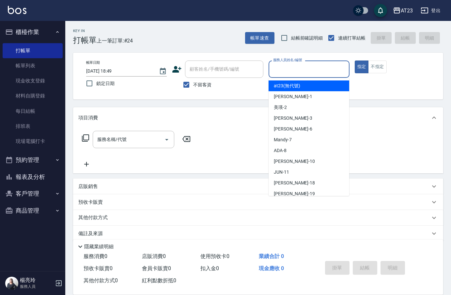
click at [297, 66] on input "服務人員姓名/編號" at bounding box center [309, 68] width 75 height 11
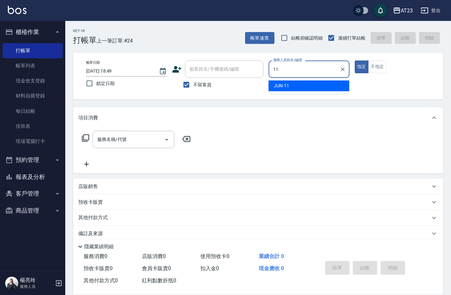
type input "JUN-11"
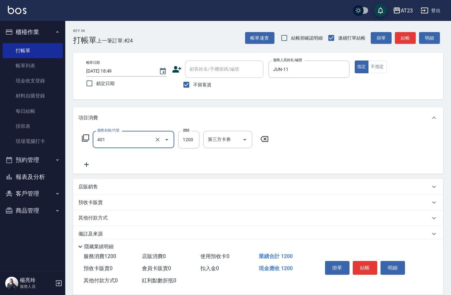
type input "燙髮(401)"
type input "2500"
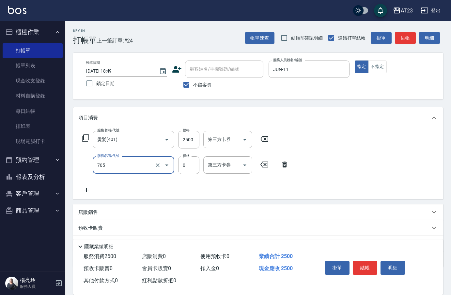
type input "互助50(705)"
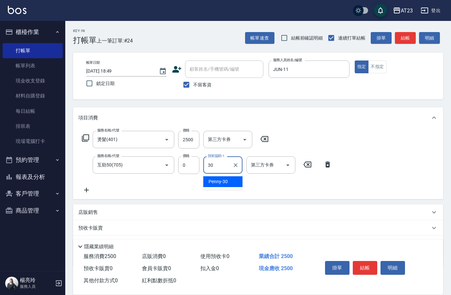
type input "Penny-30"
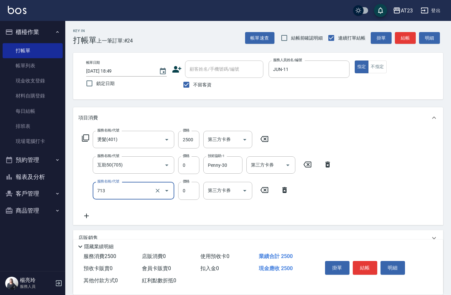
type input "互助130(713)"
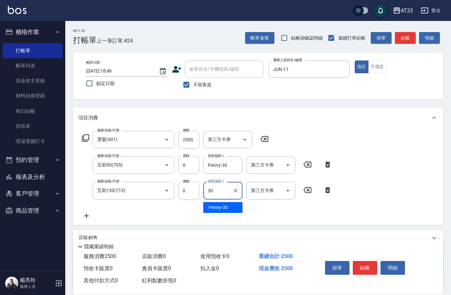
type input "Penny-30"
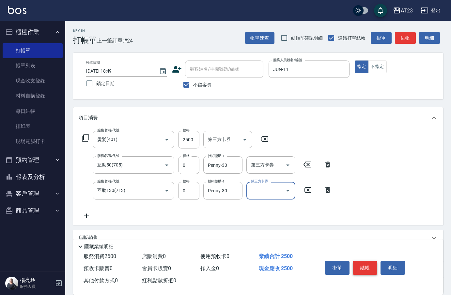
click at [364, 269] on button "結帳" at bounding box center [365, 268] width 24 height 14
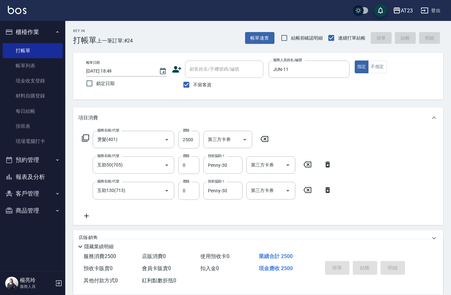
type input "2025/08/21 18:50"
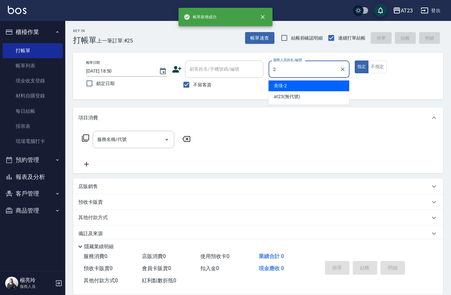
type input "美瑛-2"
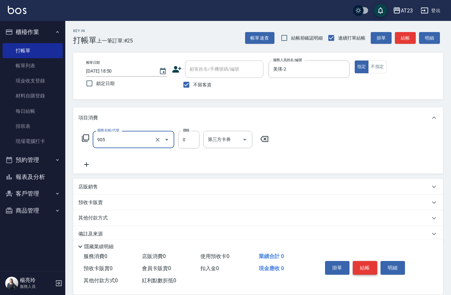
type input "頭皮卡使用(905)"
click at [87, 138] on icon at bounding box center [86, 138] width 8 height 8
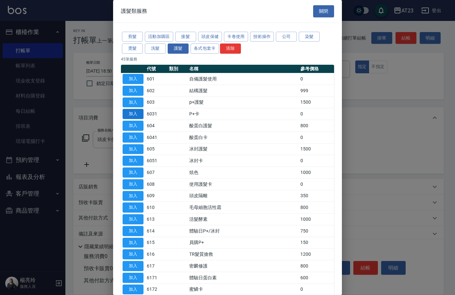
click at [130, 110] on button "加入" at bounding box center [132, 114] width 21 height 10
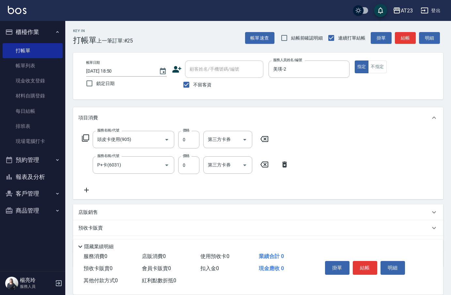
click at [88, 185] on div "服務名稱/代號 頭皮卡使用(905) 服務名稱/代號 價格 0 價格 第三方卡券 第三方卡券 服務名稱/代號 P+卡(6031) 服務名稱/代號 價格 0 價…" at bounding box center [185, 162] width 215 height 63
click at [89, 192] on icon at bounding box center [86, 190] width 16 height 8
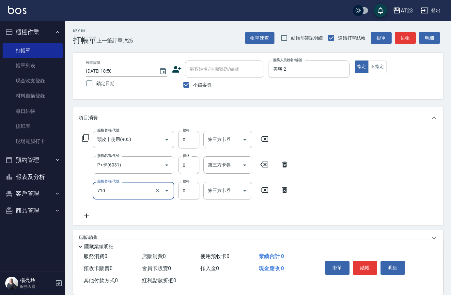
type input "互助100(710)"
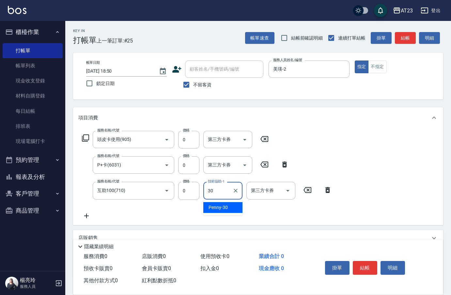
type input "Penny-30"
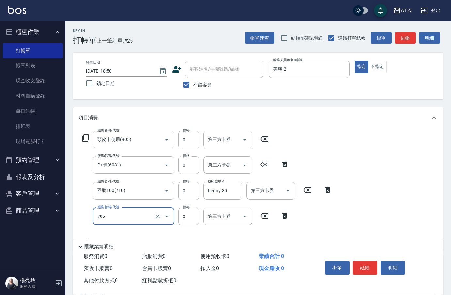
type input "互助60(706)"
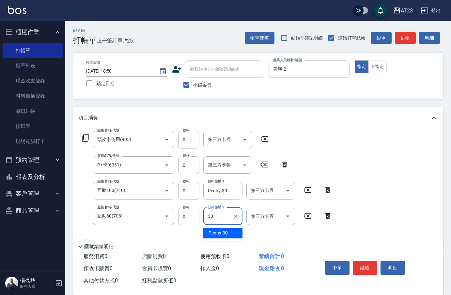
type input "Penny-30"
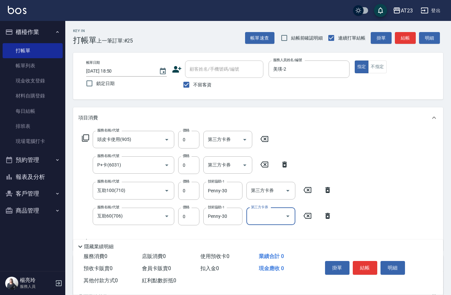
click at [366, 262] on button "結帳" at bounding box center [365, 268] width 24 height 14
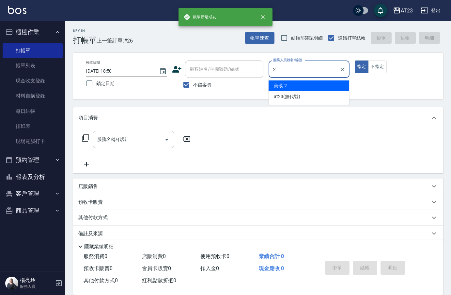
type input "美瑛-2"
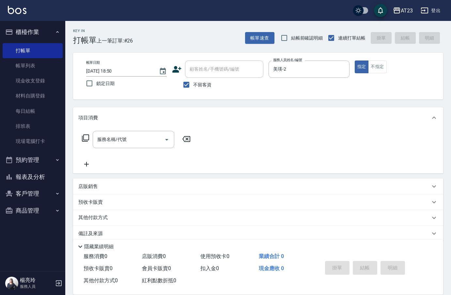
click at [87, 142] on div "服務名稱/代號 服務名稱/代號" at bounding box center [136, 139] width 116 height 17
click at [86, 138] on icon at bounding box center [86, 138] width 8 height 8
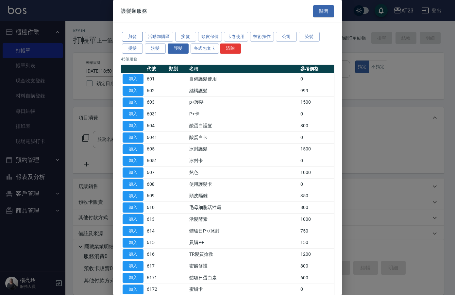
click at [132, 39] on button "剪髮" at bounding box center [132, 37] width 21 height 10
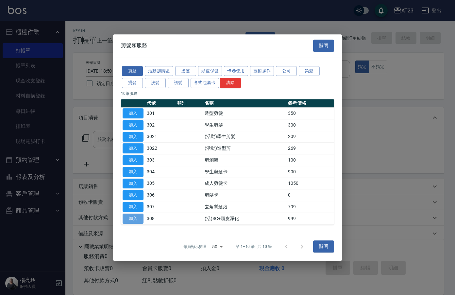
click at [139, 218] on button "加入" at bounding box center [132, 218] width 21 height 10
type input "(活)SC+頭皮淨化(308)"
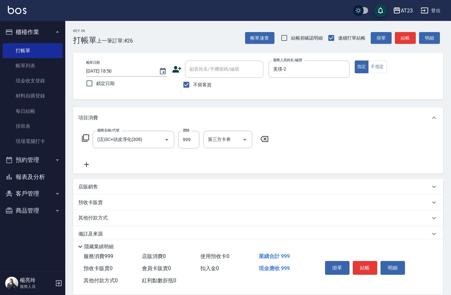
click at [91, 164] on icon at bounding box center [86, 164] width 16 height 8
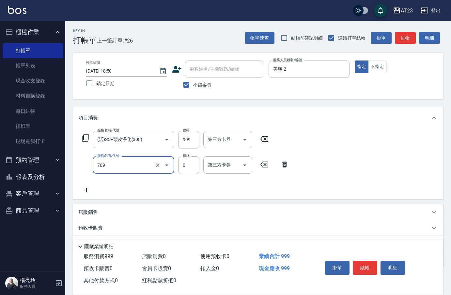
type input "互助90(709)"
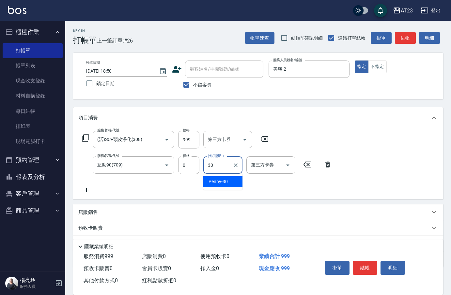
type input "Penny-30"
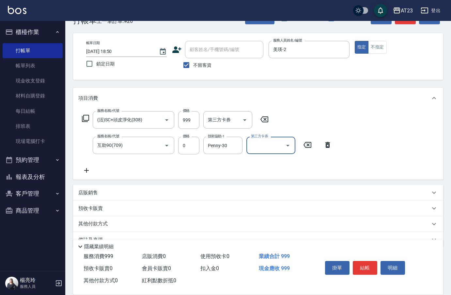
scroll to position [35, 0]
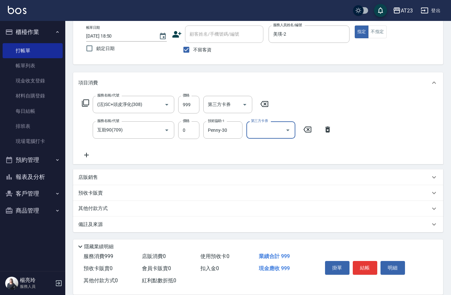
click at [86, 208] on p "其他付款方式" at bounding box center [94, 208] width 33 height 7
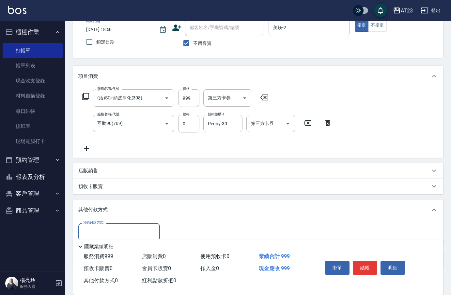
scroll to position [74, 0]
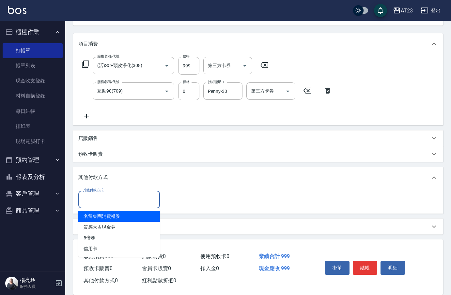
click at [105, 203] on input "其他付款方式" at bounding box center [119, 198] width 76 height 11
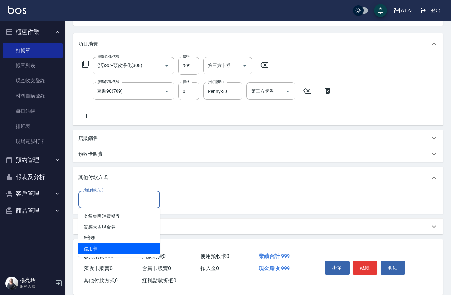
click at [100, 245] on span "信用卡" at bounding box center [119, 248] width 82 height 11
type input "信用卡"
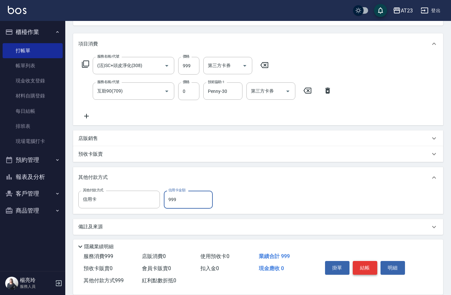
type input "999"
click at [366, 261] on button "結帳" at bounding box center [365, 268] width 24 height 14
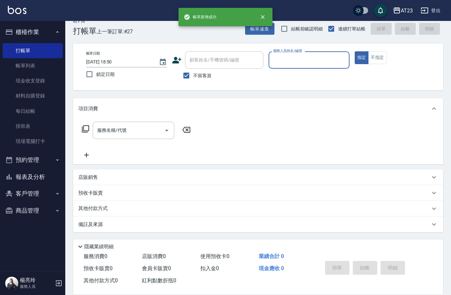
scroll to position [9, 0]
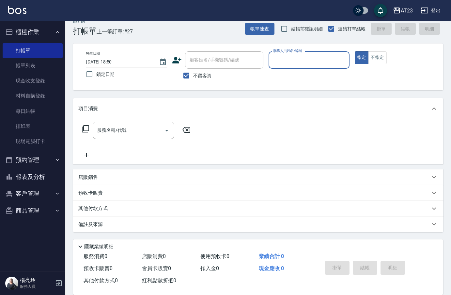
click at [366, 260] on div "掛單 結帳 明細" at bounding box center [365, 268] width 85 height 21
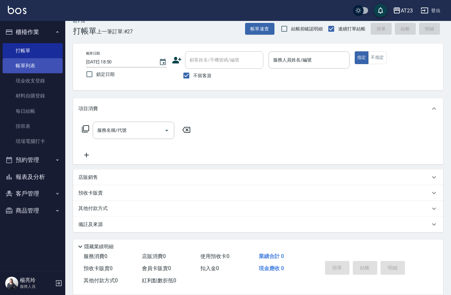
click at [39, 68] on link "帳單列表" at bounding box center [33, 65] width 60 height 15
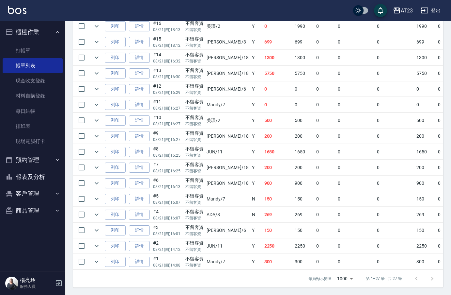
scroll to position [376, 0]
click at [146, 240] on link "詳情" at bounding box center [139, 245] width 21 height 10
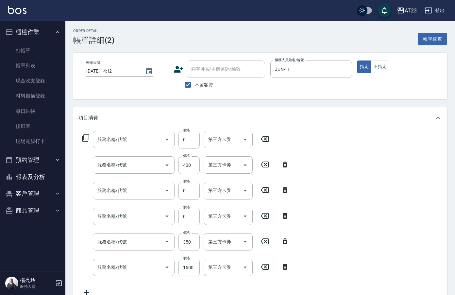
type input "2025/08/21 14:12"
checkbox input "true"
type input "JUN-11"
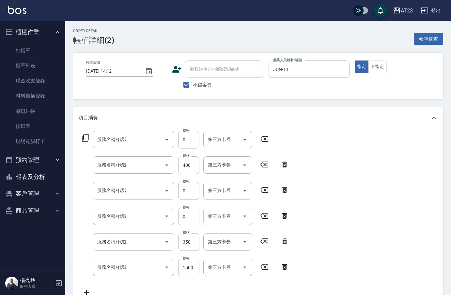
type input "互助100(710)"
type input "造型剪髮(301)"
type input "互助50(705)"
type input "使用洗髮卡(203)"
type input "頭皮隔離(609)"
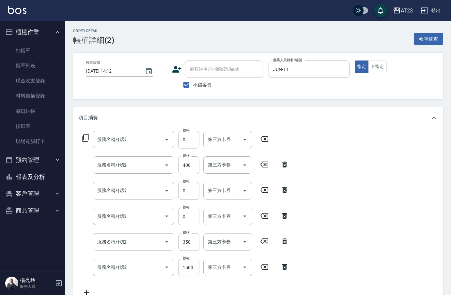
type input "染髮(501)"
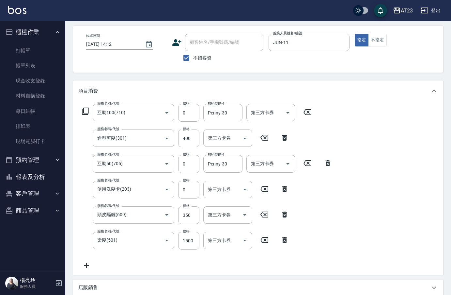
scroll to position [65, 0]
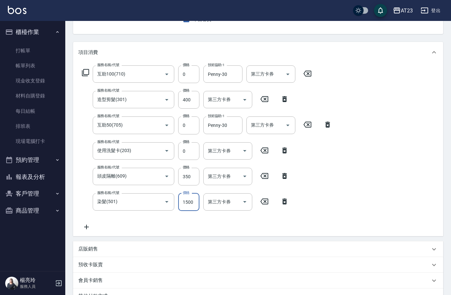
click at [196, 202] on input "1500" at bounding box center [188, 202] width 21 height 18
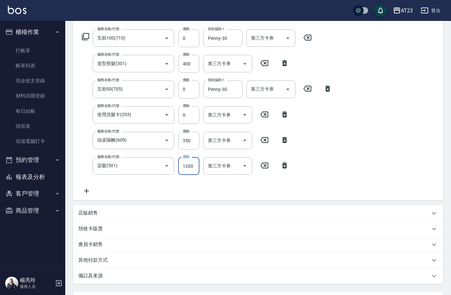
scroll to position [161, 0]
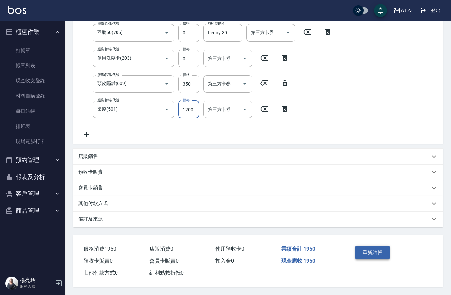
type input "1200"
click at [369, 245] on button "重新結帳" at bounding box center [373, 252] width 35 height 14
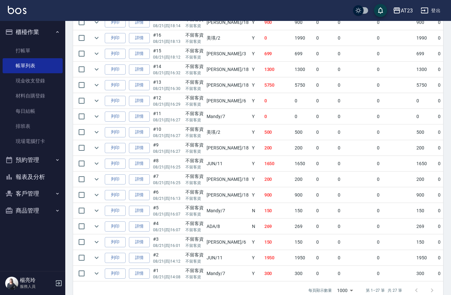
scroll to position [376, 0]
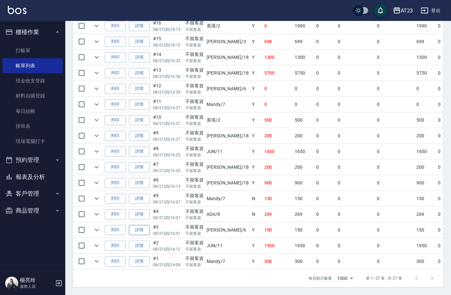
click at [148, 225] on link "詳情" at bounding box center [139, 230] width 21 height 10
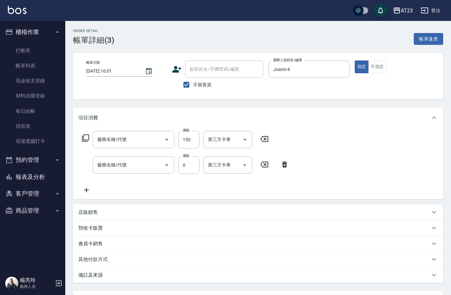
type input "2025/08/21 16:01"
checkbox input "true"
type input "Joann-6"
type input "使用洗髮卡(203)"
type input "剪髮卡(306)"
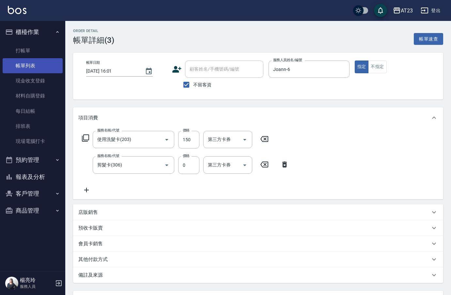
click at [43, 60] on link "帳單列表" at bounding box center [33, 65] width 60 height 15
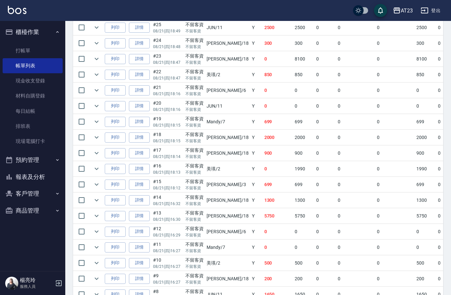
scroll to position [376, 0]
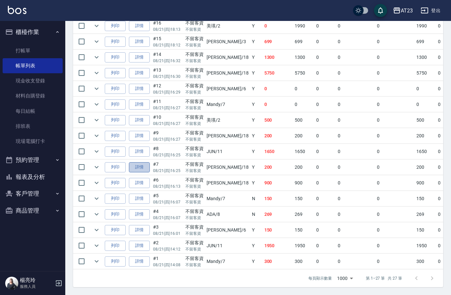
click at [135, 164] on link "詳情" at bounding box center [139, 167] width 21 height 10
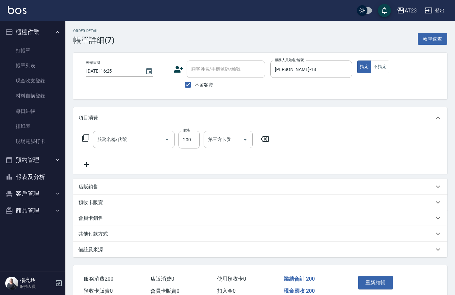
type input "2025/08/21 16:25"
checkbox input "true"
type input "[PERSON_NAME]-18"
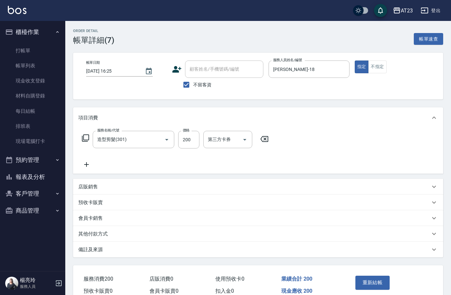
type input "造型剪髮(301)"
click at [30, 67] on link "帳單列表" at bounding box center [33, 65] width 60 height 15
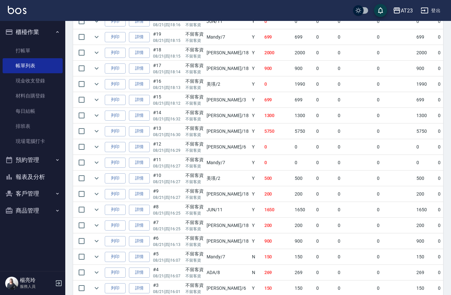
scroll to position [311, 0]
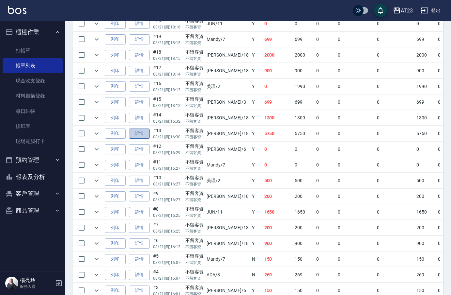
click at [147, 135] on link "詳情" at bounding box center [139, 133] width 21 height 10
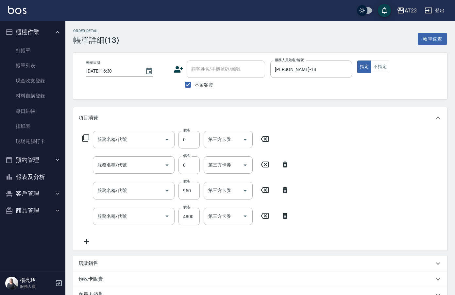
type input "2025/08/21 16:30"
checkbox input "true"
type input "[PERSON_NAME]-18"
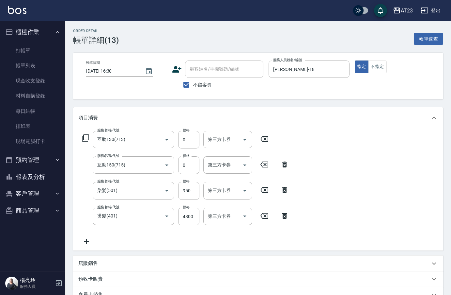
type input "互助130(713)"
type input "互助150(715)"
type input "染髮(501)"
type input "燙髮(401)"
click at [191, 197] on input "950" at bounding box center [188, 191] width 21 height 18
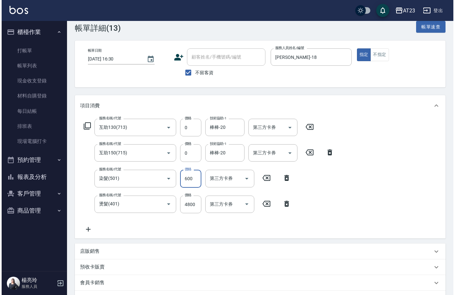
scroll to position [12, 0]
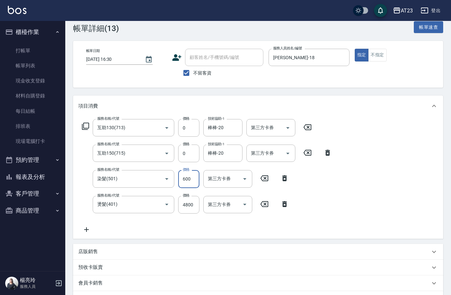
type input "600"
click at [86, 124] on icon at bounding box center [86, 126] width 8 height 8
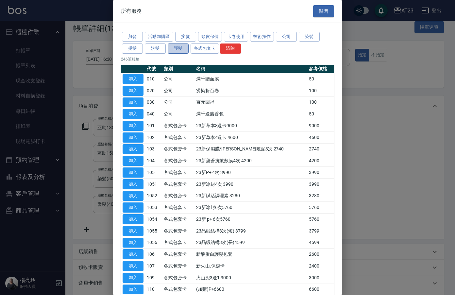
click at [177, 48] on button "護髮" at bounding box center [178, 48] width 21 height 10
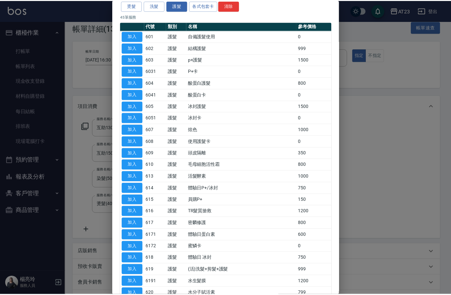
scroll to position [98, 0]
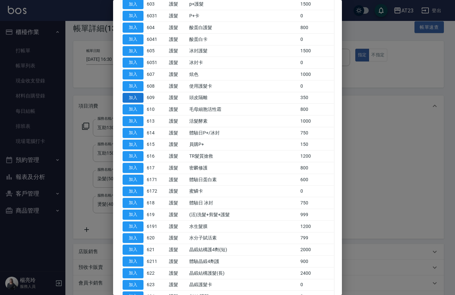
click at [137, 99] on button "加入" at bounding box center [132, 98] width 21 height 10
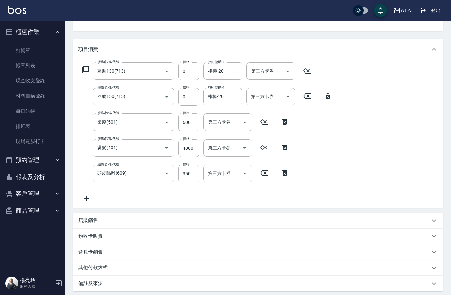
scroll to position [135, 0]
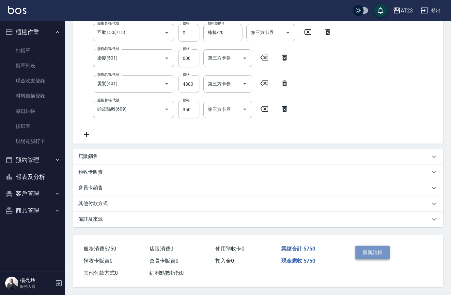
click at [366, 249] on button "重新結帳" at bounding box center [373, 252] width 35 height 14
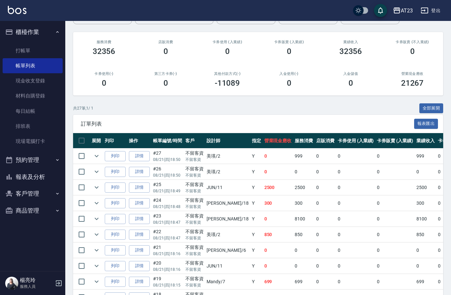
scroll to position [163, 0]
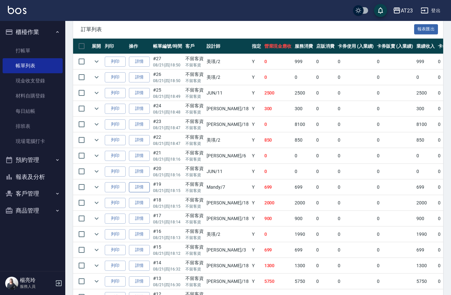
click at [144, 191] on link "詳情" at bounding box center [139, 187] width 21 height 10
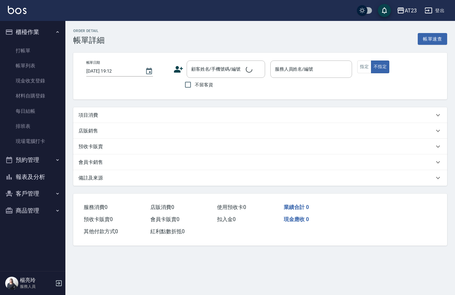
type input "[DATE] 18:15"
checkbox input "true"
type input "Mandy-7"
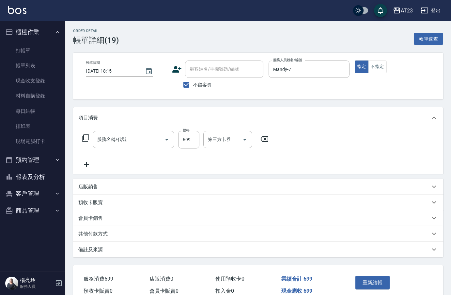
type input "滾珠洗髮(2077)"
click at [91, 165] on icon at bounding box center [86, 164] width 16 height 8
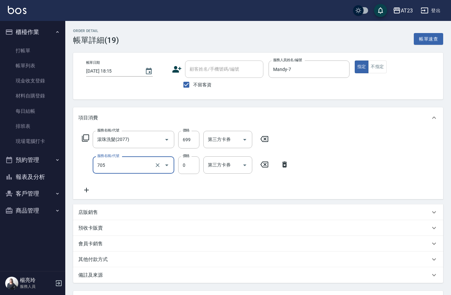
type input "互助50(705)"
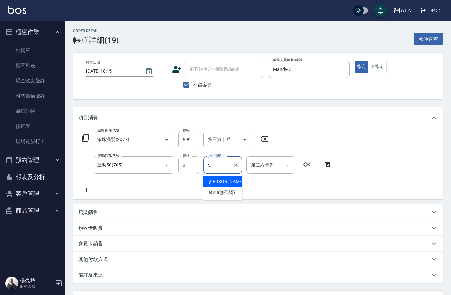
type input "[PERSON_NAME]-3"
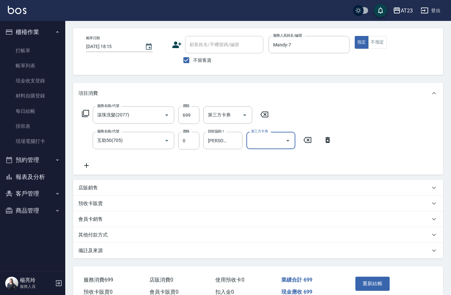
scroll to position [58, 0]
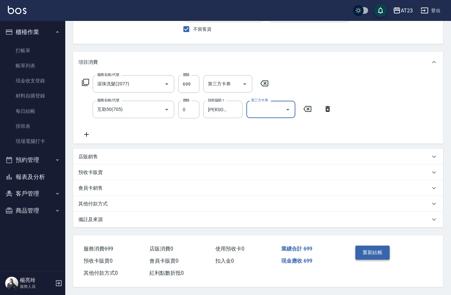
click at [385, 249] on button "重新結帳" at bounding box center [373, 252] width 35 height 14
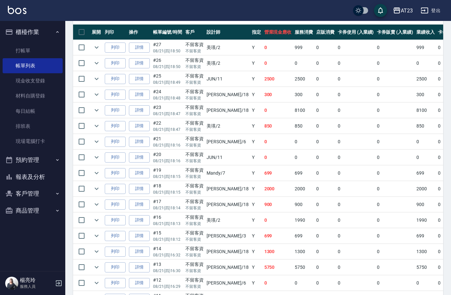
scroll to position [163, 0]
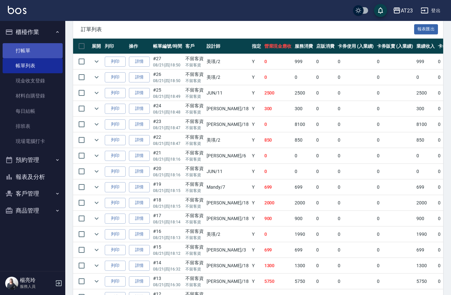
click at [29, 47] on link "打帳單" at bounding box center [33, 50] width 60 height 15
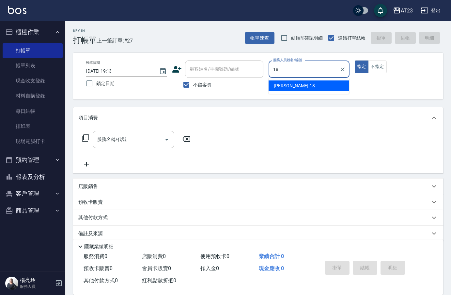
type input "[PERSON_NAME]-18"
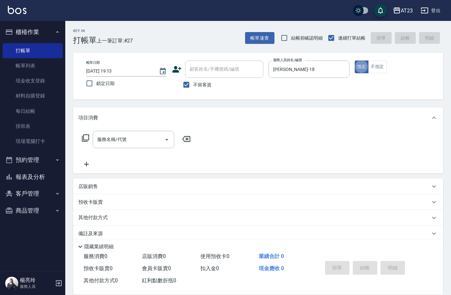
type button "true"
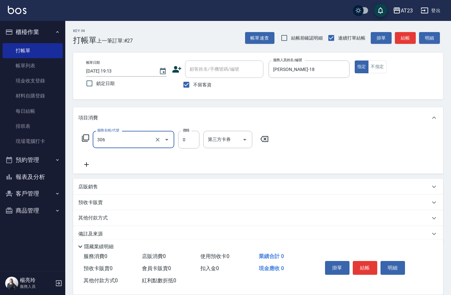
type input "剪髮卡(306)"
click at [372, 265] on button "結帳" at bounding box center [365, 268] width 24 height 14
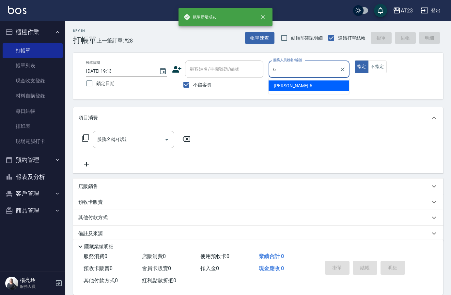
type input "Joann-6"
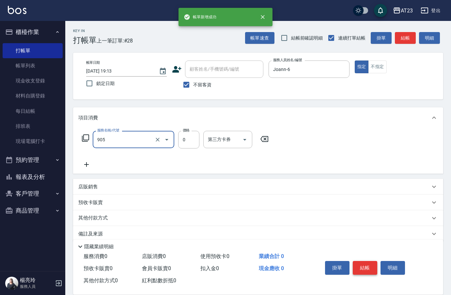
type input "頭皮卡使用(905)"
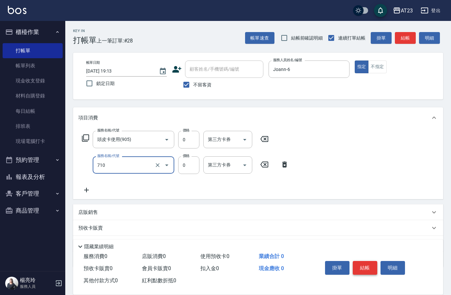
type input "互助100(710)"
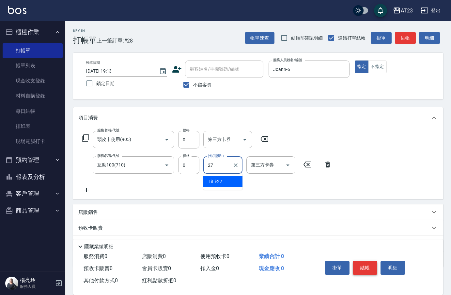
type input "LiLi-27"
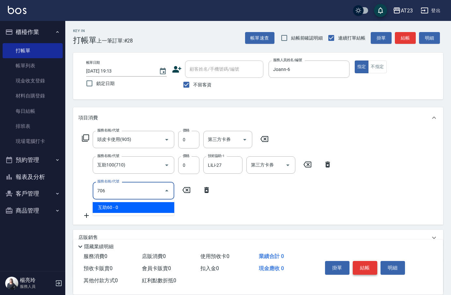
type input "互助60(706)"
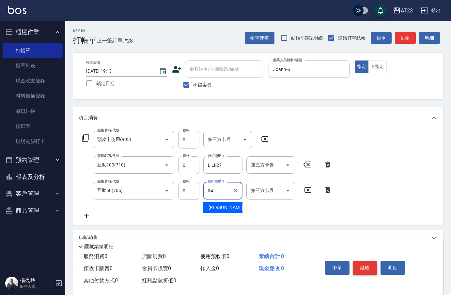
type input "[PERSON_NAME]-34"
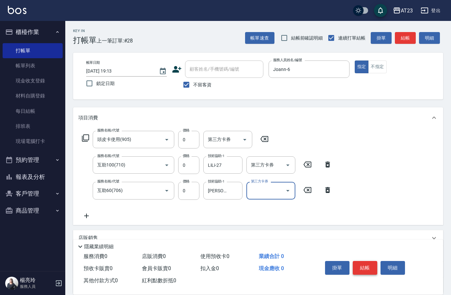
click at [372, 265] on button "結帳" at bounding box center [365, 268] width 24 height 14
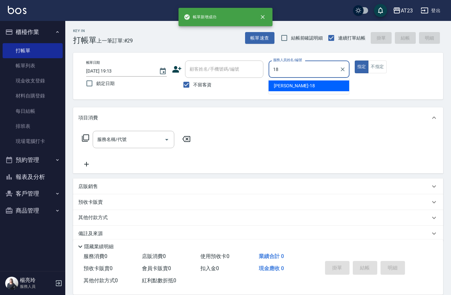
type input "[PERSON_NAME]-18"
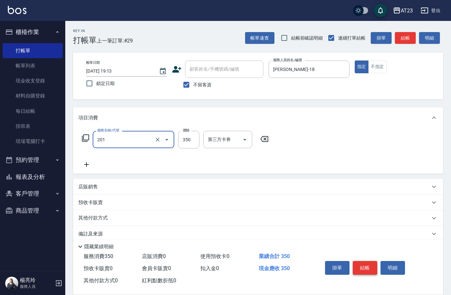
type input "一般洗髮(201)"
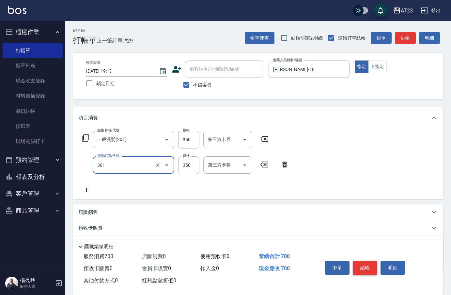
type input "造型剪髮(301)"
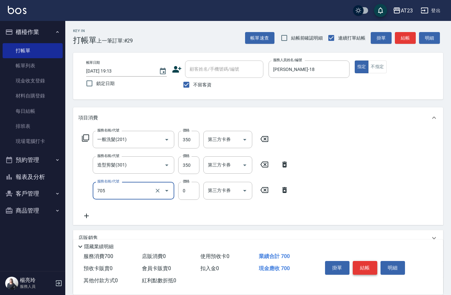
type input "互助50(705)"
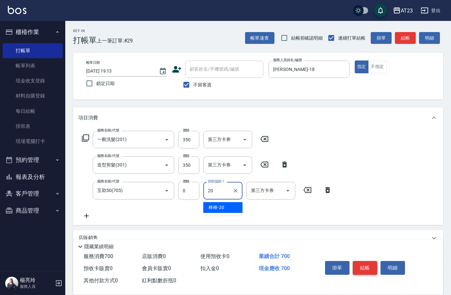
type input "棒棒-20"
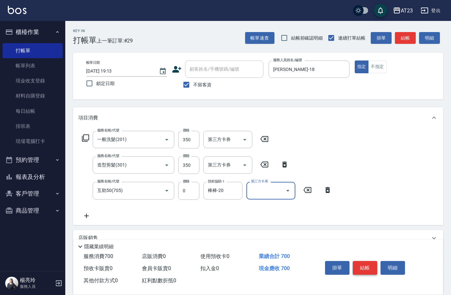
click at [372, 265] on button "結帳" at bounding box center [365, 268] width 24 height 14
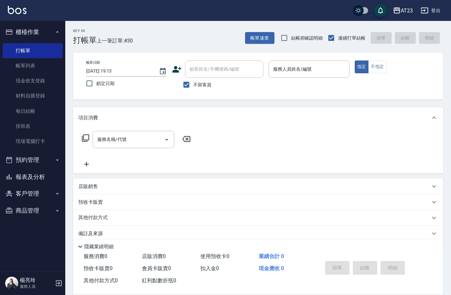
click at [372, 265] on div "掛單 結帳 明細" at bounding box center [365, 268] width 85 height 21
click at [310, 76] on div "服務人員姓名/編號" at bounding box center [309, 68] width 81 height 17
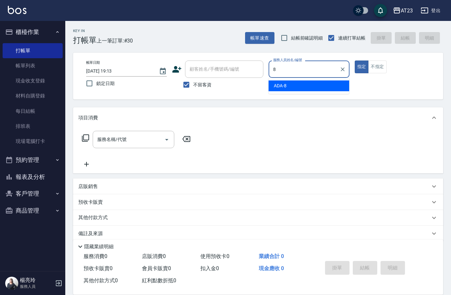
type input "ADA-8"
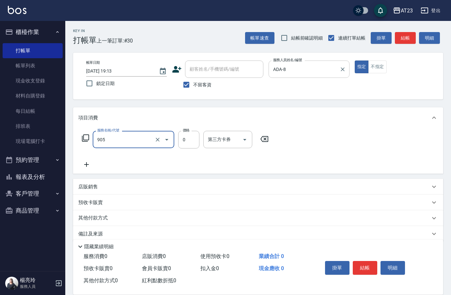
type input "頭皮卡使用(905)"
click at [88, 138] on icon at bounding box center [86, 138] width 8 height 8
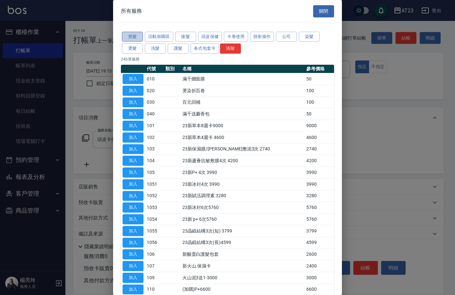
click at [131, 35] on button "剪髮" at bounding box center [132, 37] width 21 height 10
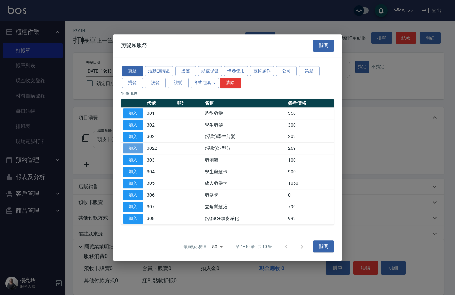
click at [133, 145] on button "加入" at bounding box center [132, 148] width 21 height 10
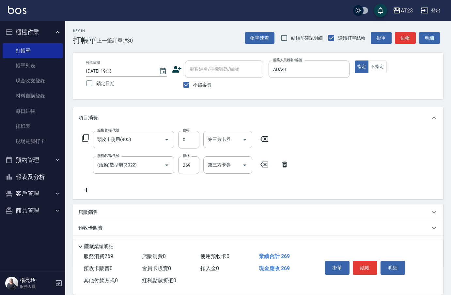
click at [90, 188] on icon at bounding box center [86, 190] width 16 height 8
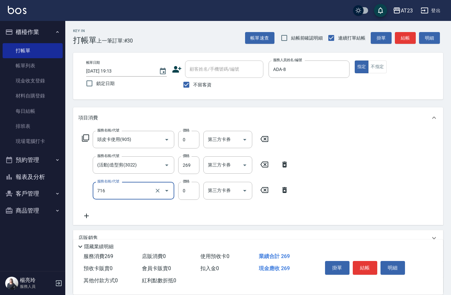
type input "互助160(716)"
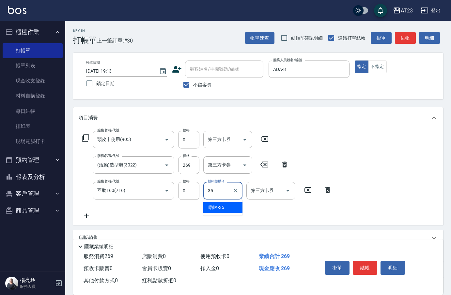
type input "嚕咪-35"
click at [365, 265] on button "結帳" at bounding box center [365, 268] width 24 height 14
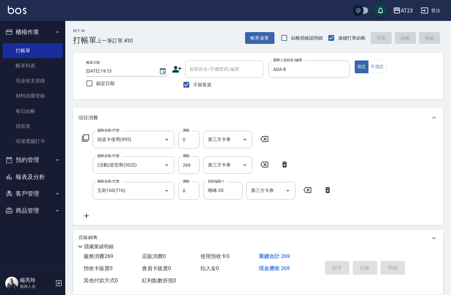
type input "2025/08/21 19:27"
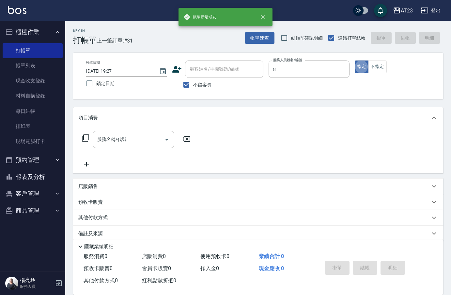
type input "ADA-8"
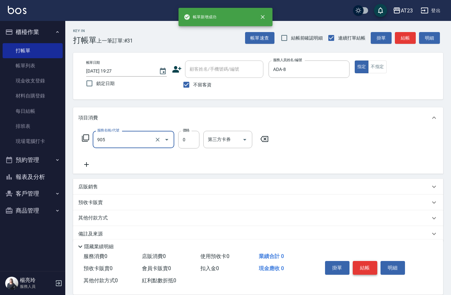
type input "頭皮卡使用(905)"
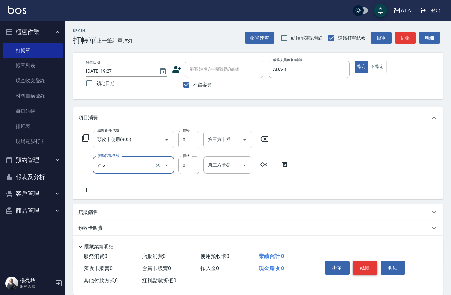
type input "互助160(716)"
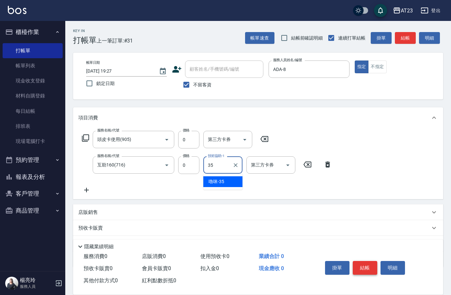
type input "嚕咪-35"
click at [365, 265] on button "結帳" at bounding box center [365, 268] width 24 height 14
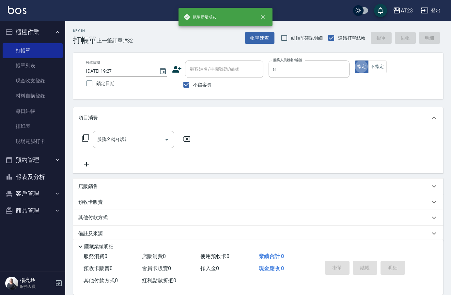
type input "ADA-8"
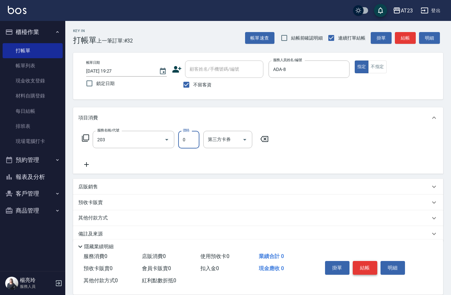
type input "使用洗髮卡(203)"
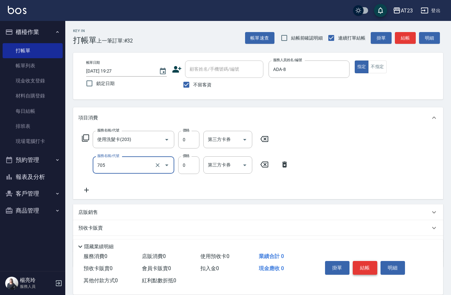
type input "互助50(705)"
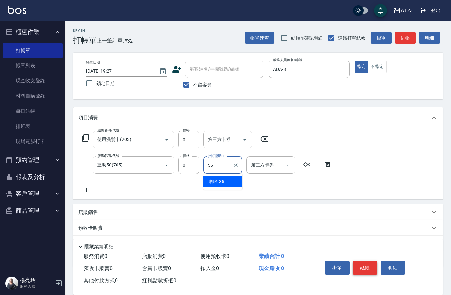
type input "嚕咪-35"
click at [365, 265] on button "結帳" at bounding box center [365, 268] width 24 height 14
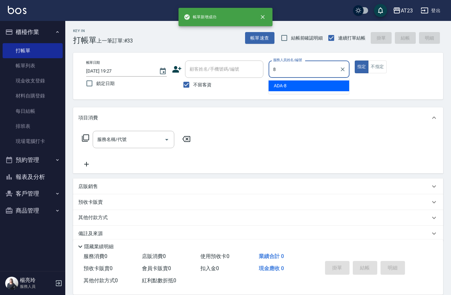
type input "ADA-8"
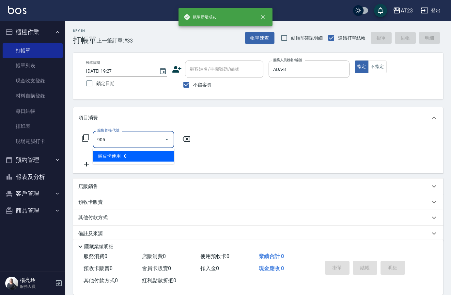
type input "頭皮卡使用(905)"
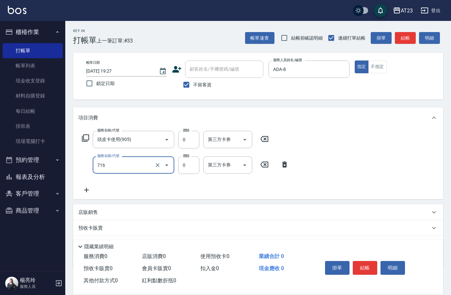
type input "互助160(716)"
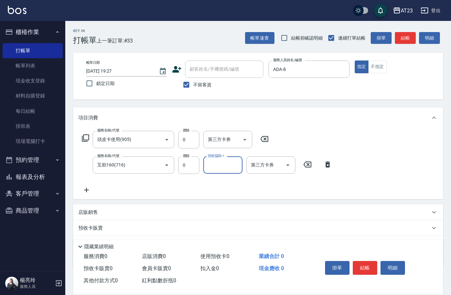
type input "1"
type input "嚕咪-35"
click at [367, 264] on button "結帳" at bounding box center [365, 268] width 24 height 14
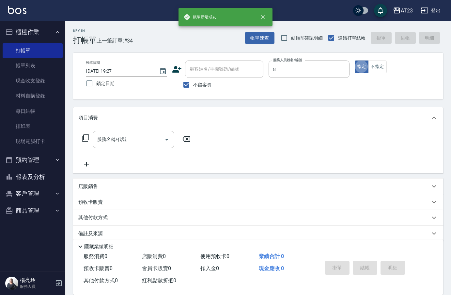
type input "ADA-8"
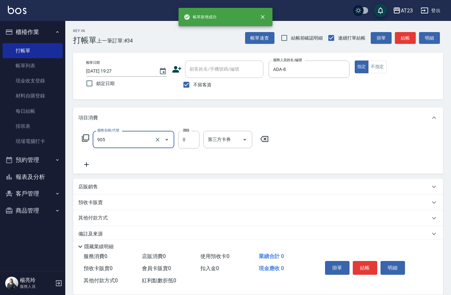
type input "頭皮卡使用(905)"
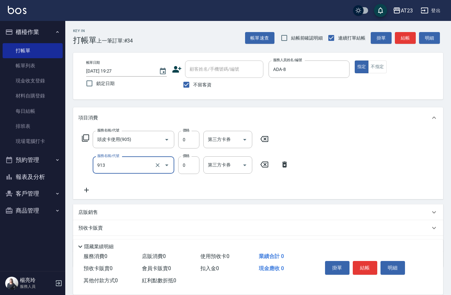
type input "蘆薈卡(913)"
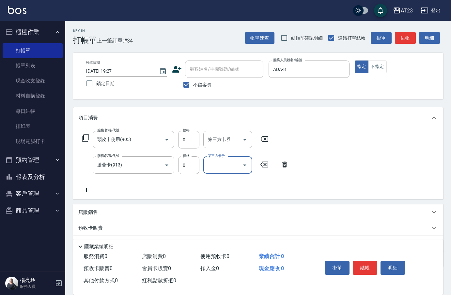
click at [86, 136] on icon at bounding box center [86, 138] width 8 height 8
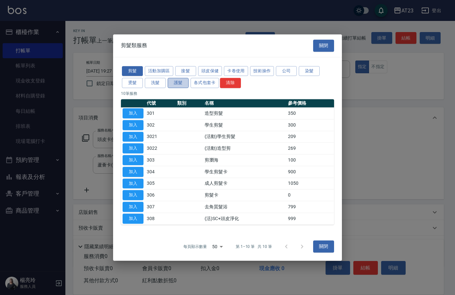
click at [177, 81] on button "護髮" at bounding box center [178, 83] width 21 height 10
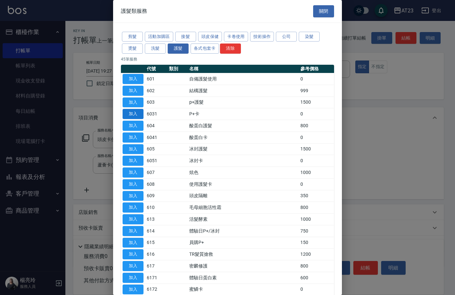
click at [139, 113] on button "加入" at bounding box center [132, 114] width 21 height 10
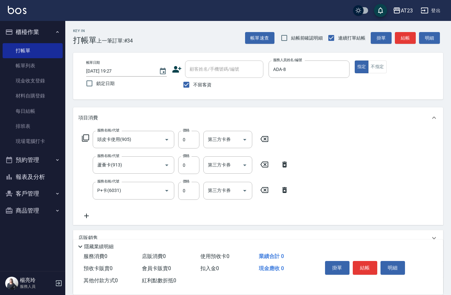
scroll to position [61, 0]
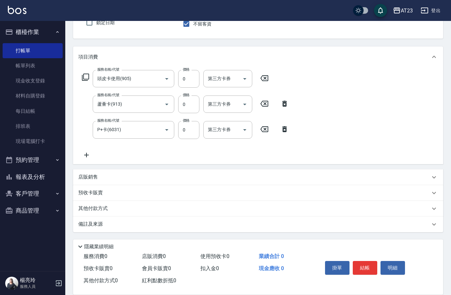
drag, startPoint x: 89, startPoint y: 156, endPoint x: 272, endPoint y: 163, distance: 183.4
click at [98, 156] on div "服務名稱/代號 頭皮卡使用(905) 服務名稱/代號 價格 0 價格 第三方卡券 第三方卡券 服務名稱/代號 蘆薈卡(913) 服務名稱/代號 價格 0 價格…" at bounding box center [185, 114] width 215 height 89
click at [86, 154] on icon at bounding box center [86, 155] width 16 height 8
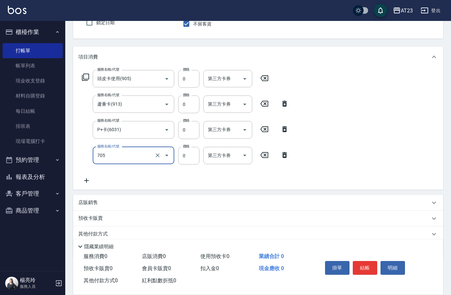
type input "互助50(705)"
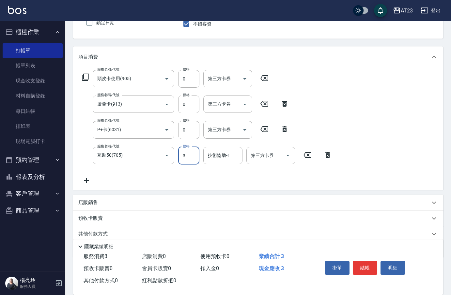
type input "0"
type input "[PERSON_NAME]-34"
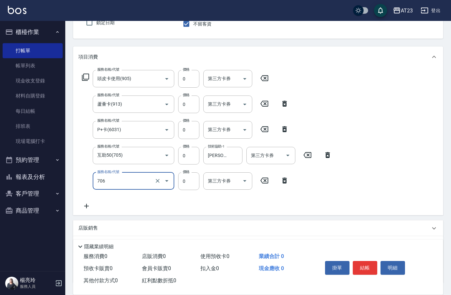
type input "互助60(706)"
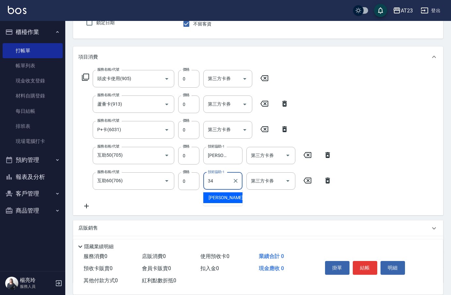
type input "[PERSON_NAME]-34"
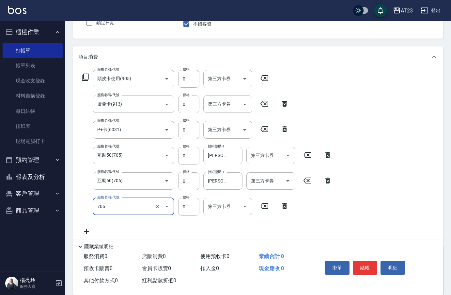
type input "互助60(706)"
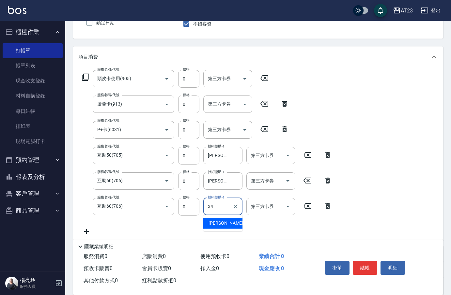
type input "[PERSON_NAME]-34"
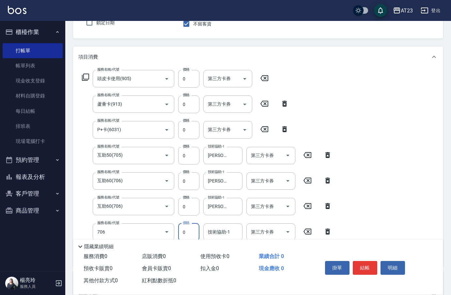
type input "互助60(706)"
type input "[PERSON_NAME]-34"
click at [362, 266] on button "結帳" at bounding box center [365, 268] width 24 height 14
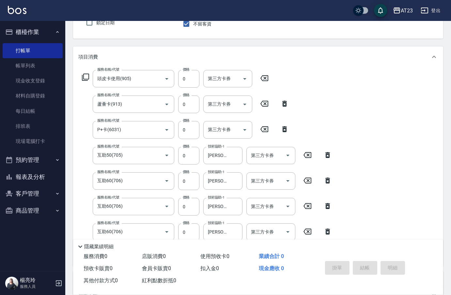
type input "2025/08/21 19:28"
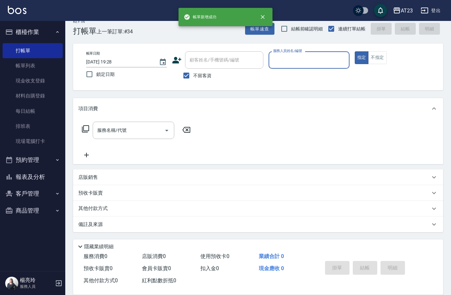
scroll to position [9, 0]
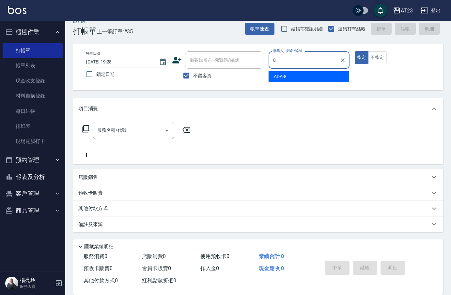
type input "ADA-8"
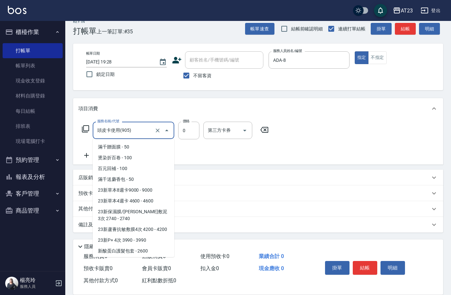
drag, startPoint x: 127, startPoint y: 136, endPoint x: 129, endPoint y: 131, distance: 5.1
click at [129, 133] on input "頭皮卡使用(905)" at bounding box center [124, 129] width 57 height 11
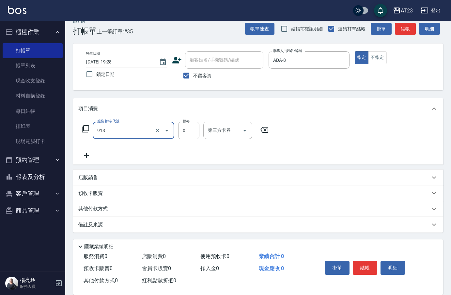
type input "蘆薈卡(913)"
click at [88, 128] on icon at bounding box center [86, 129] width 8 height 8
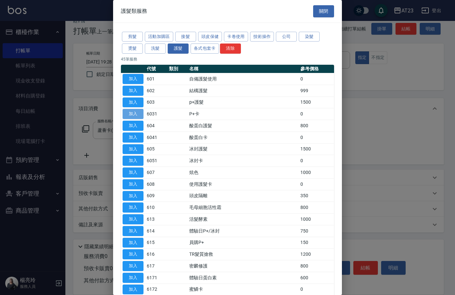
click at [139, 117] on button "加入" at bounding box center [132, 114] width 21 height 10
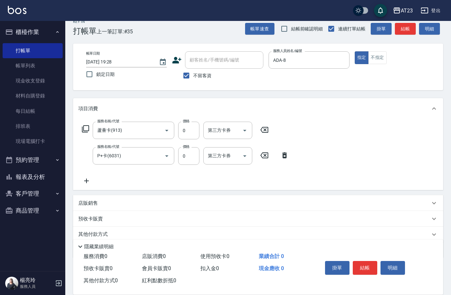
click at [91, 175] on div "服務名稱/代號 蘆薈卡(913) 服務名稱/代號 價格 0 價格 第三方卡券 第三方卡券 服務名稱/代號 P+卡(6031) 服務名稱/代號 價格 0 價格 …" at bounding box center [185, 153] width 215 height 63
click at [86, 179] on icon at bounding box center [86, 180] width 5 height 5
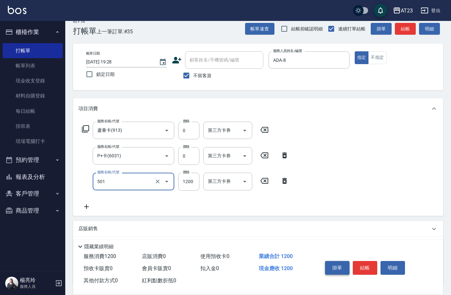
type input "6"
type input "染髮(501)"
type input "600"
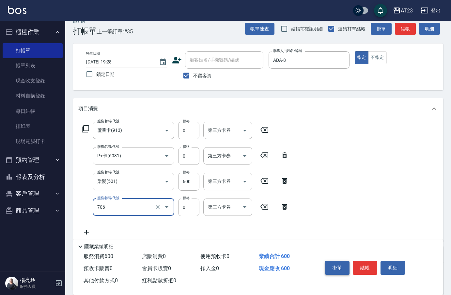
type input "互助60(706)"
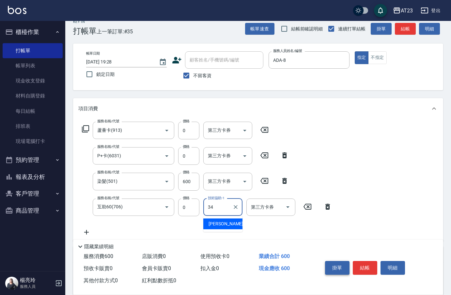
type input "[PERSON_NAME]-34"
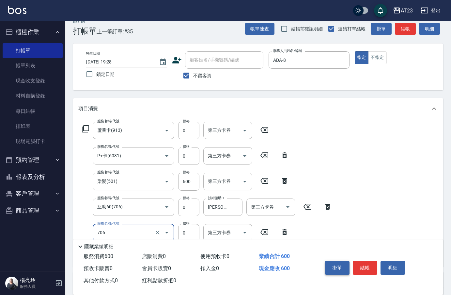
type input "互助60(706)"
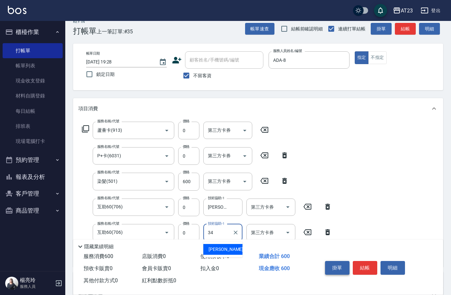
type input "[PERSON_NAME]-34"
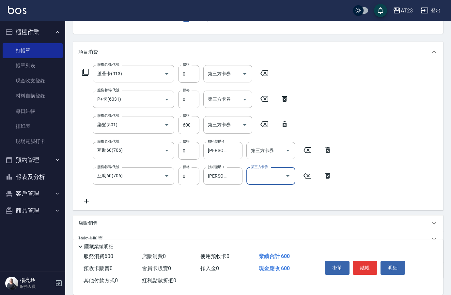
scroll to position [112, 0]
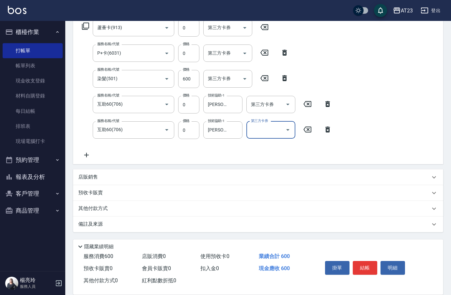
drag, startPoint x: 113, startPoint y: 211, endPoint x: 111, endPoint y: 208, distance: 3.9
click at [112, 209] on div "其他付款方式" at bounding box center [254, 208] width 352 height 7
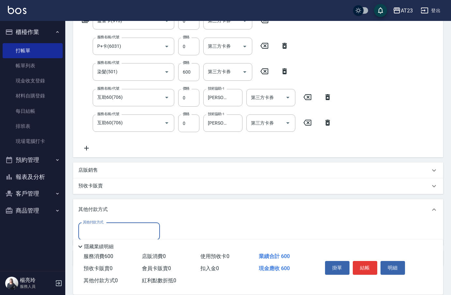
scroll to position [147, 0]
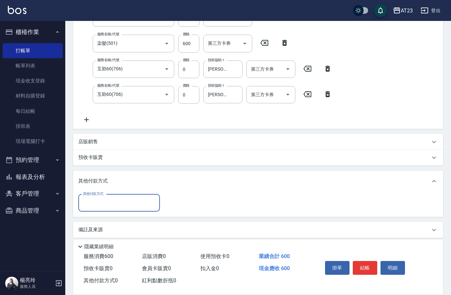
click at [103, 204] on input "其他付款方式" at bounding box center [119, 202] width 76 height 11
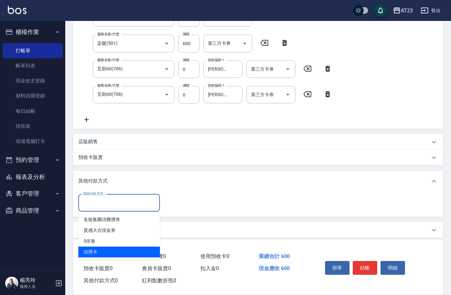
click at [95, 252] on span "信用卡" at bounding box center [119, 251] width 82 height 11
type input "信用卡"
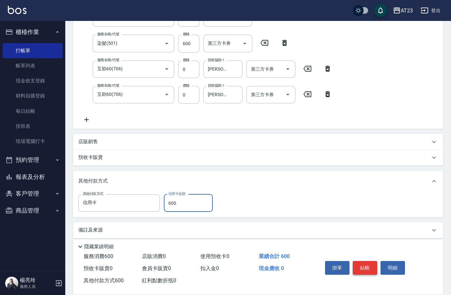
type input "600"
click at [373, 262] on button "結帳" at bounding box center [365, 268] width 24 height 14
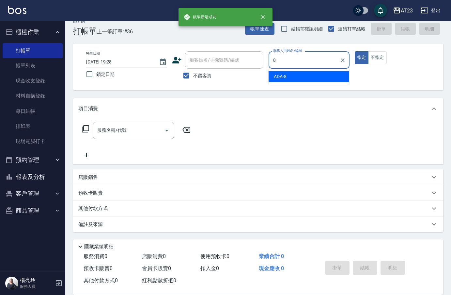
scroll to position [9, 0]
type input "ADA-8"
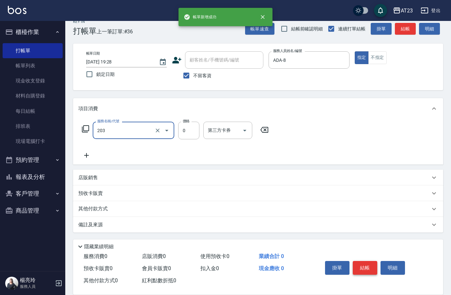
type input "使用洗髮卡(203)"
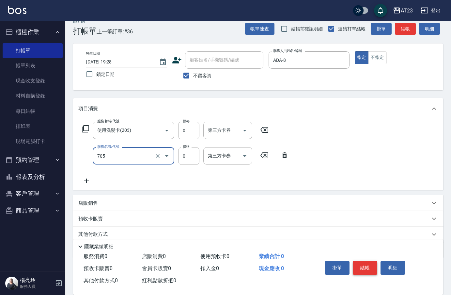
type input "互助50(705)"
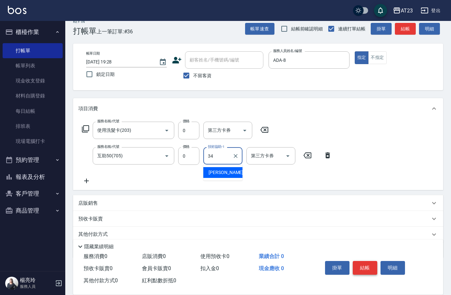
type input "[PERSON_NAME]-34"
click at [373, 262] on button "結帳" at bounding box center [365, 268] width 24 height 14
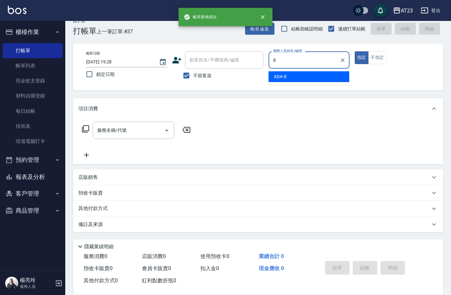
type input "ADA-8"
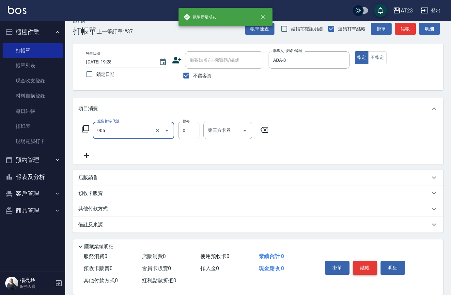
type input "頭皮卡使用(905)"
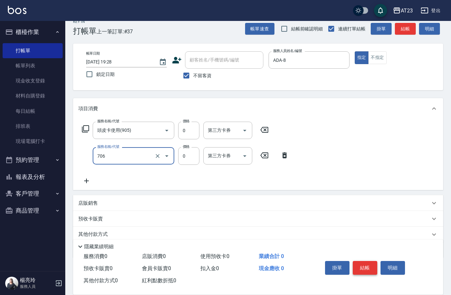
type input "互助60(706)"
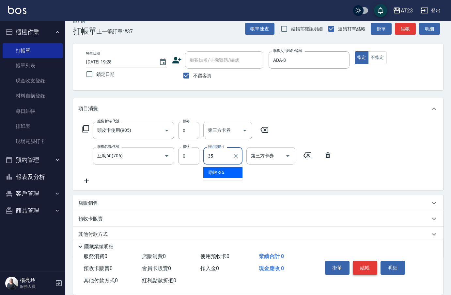
type input "嚕咪-35"
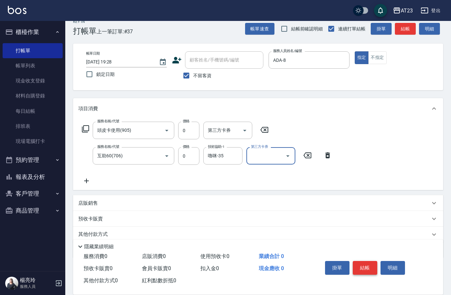
click at [373, 262] on button "結帳" at bounding box center [365, 268] width 24 height 14
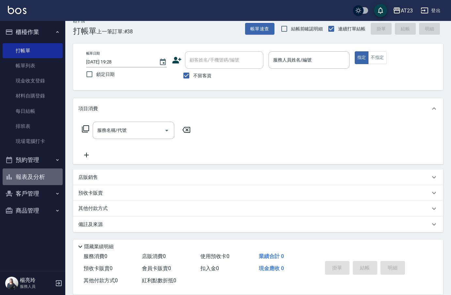
click at [43, 177] on button "報表及分析" at bounding box center [33, 176] width 60 height 17
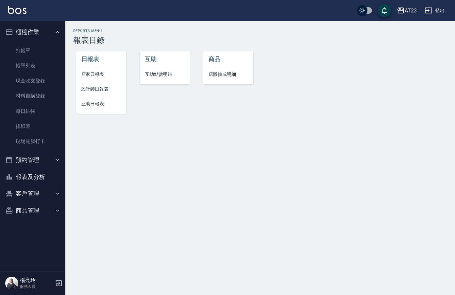
click at [102, 75] on span "店家日報表" at bounding box center [101, 74] width 40 height 7
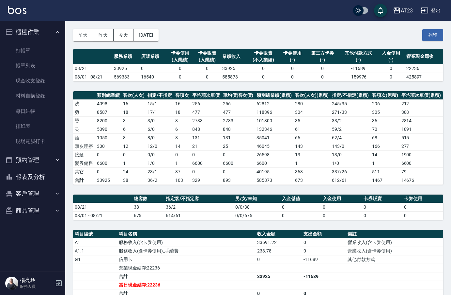
scroll to position [98, 0]
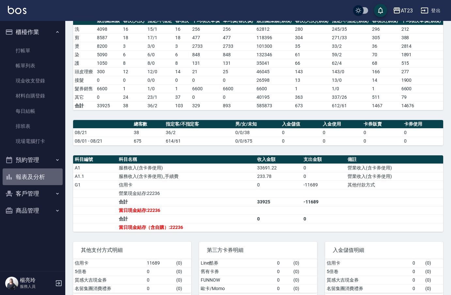
click at [39, 176] on button "報表及分析" at bounding box center [33, 176] width 60 height 17
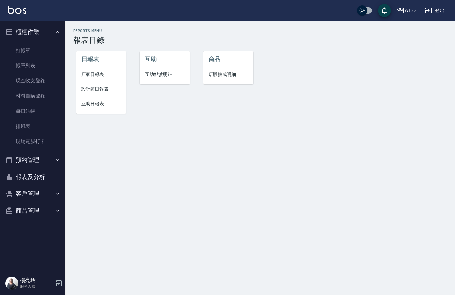
click at [92, 86] on span "設計師日報表" at bounding box center [101, 89] width 40 height 7
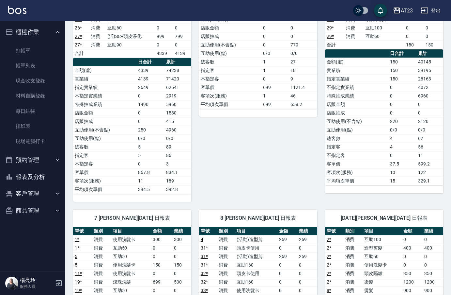
scroll to position [261, 0]
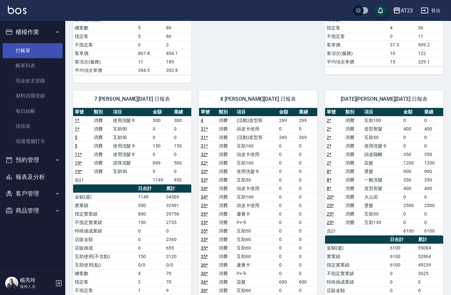
click at [20, 47] on link "打帳單" at bounding box center [33, 50] width 60 height 15
